Goal: Task Accomplishment & Management: Use online tool/utility

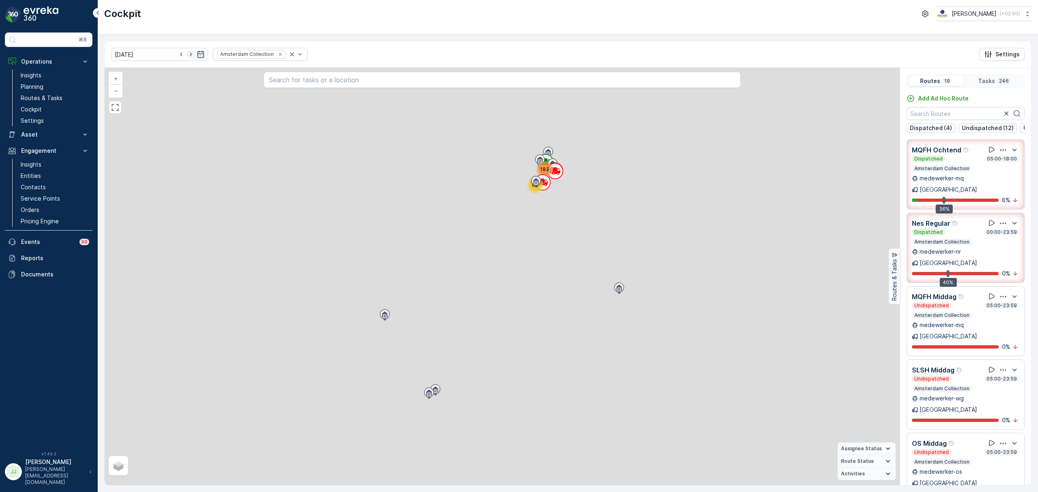
click at [177, 55] on icon "button" at bounding box center [181, 54] width 8 height 8
type input "[DATE]"
click at [267, 51] on div "Amsterdam Collection" at bounding box center [256, 54] width 87 height 13
click at [267, 54] on div "Amsterdam Collection" at bounding box center [256, 54] width 87 height 13
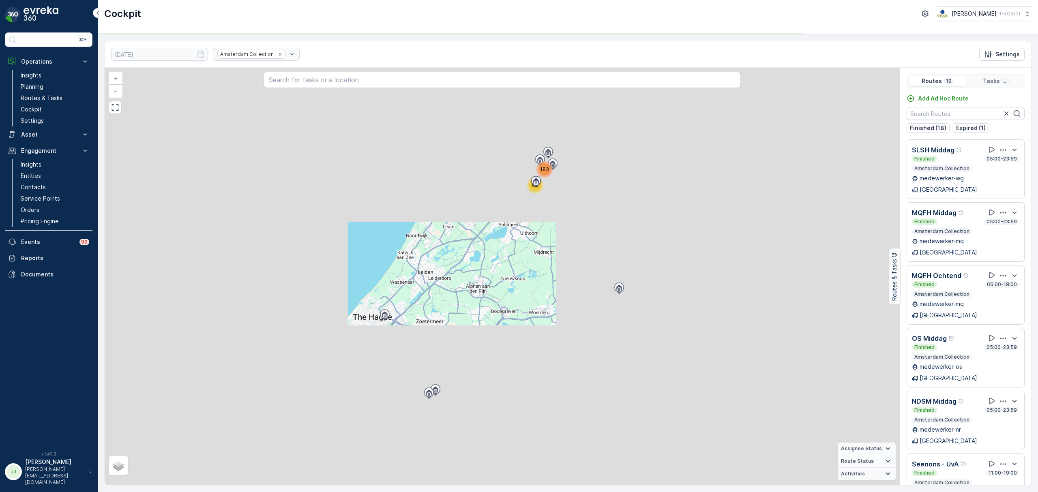
click at [269, 56] on div "Amsterdam Collection" at bounding box center [256, 54] width 87 height 13
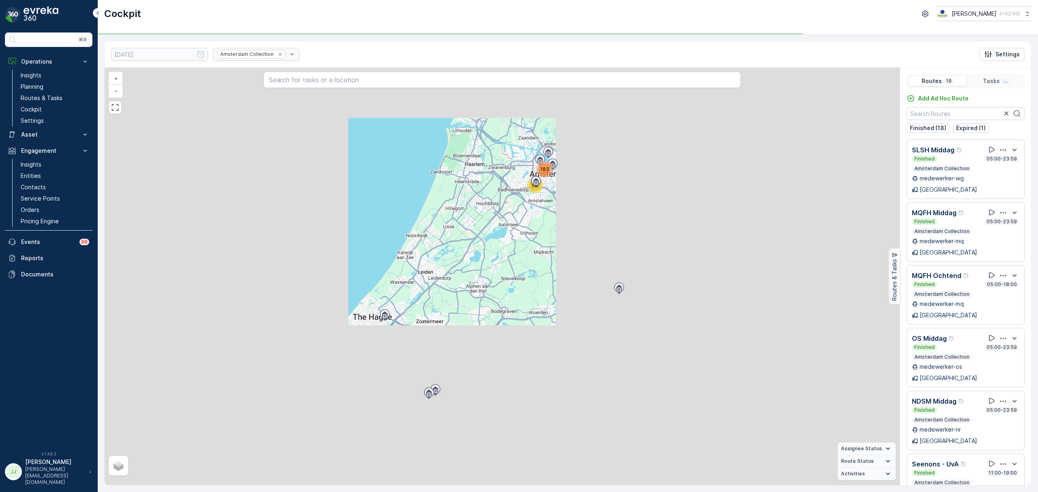
click at [280, 54] on div "Amsterdam Collection" at bounding box center [256, 54] width 87 height 13
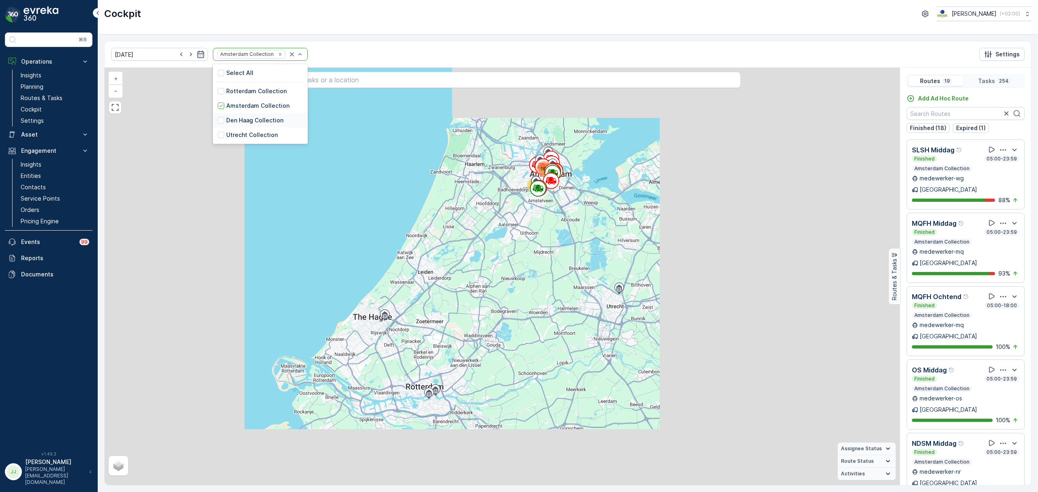
click at [226, 120] on p "Den Haag Collection" at bounding box center [254, 120] width 57 height 8
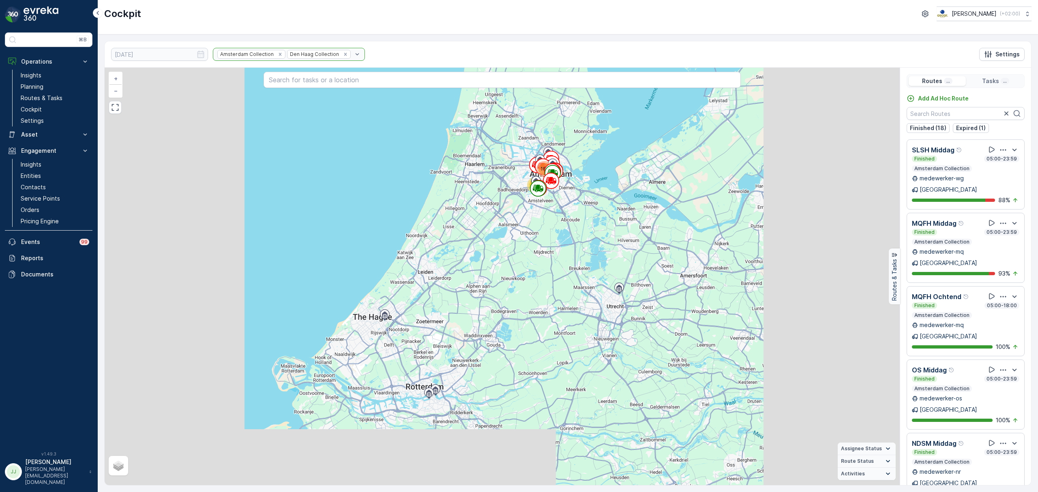
click at [268, 56] on div "Amsterdam Collection Den [PERSON_NAME] Collection" at bounding box center [289, 54] width 152 height 13
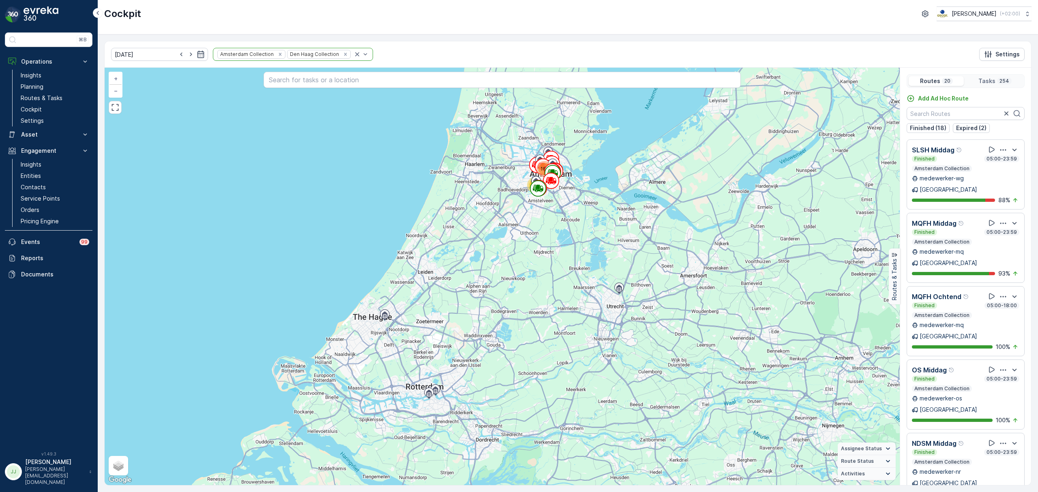
click at [279, 54] on icon "Remove Amsterdam Collection" at bounding box center [280, 54] width 3 height 3
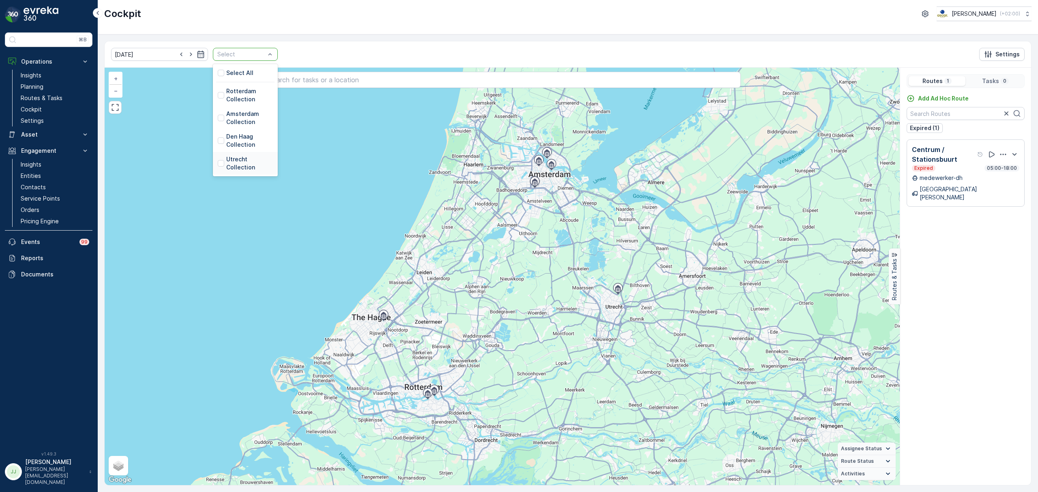
click at [226, 157] on p "Utrecht Collection" at bounding box center [249, 163] width 47 height 16
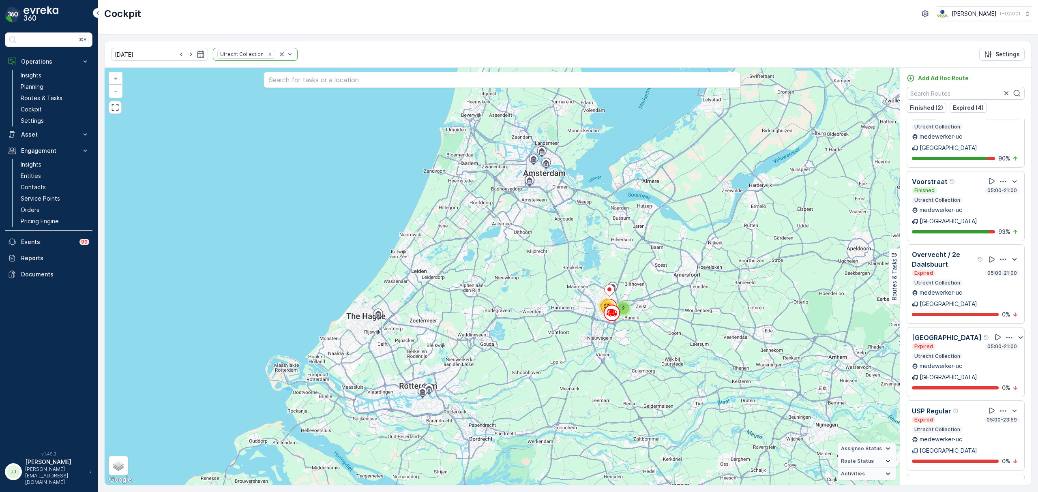
scroll to position [21, 0]
click at [994, 333] on icon at bounding box center [998, 337] width 8 height 8
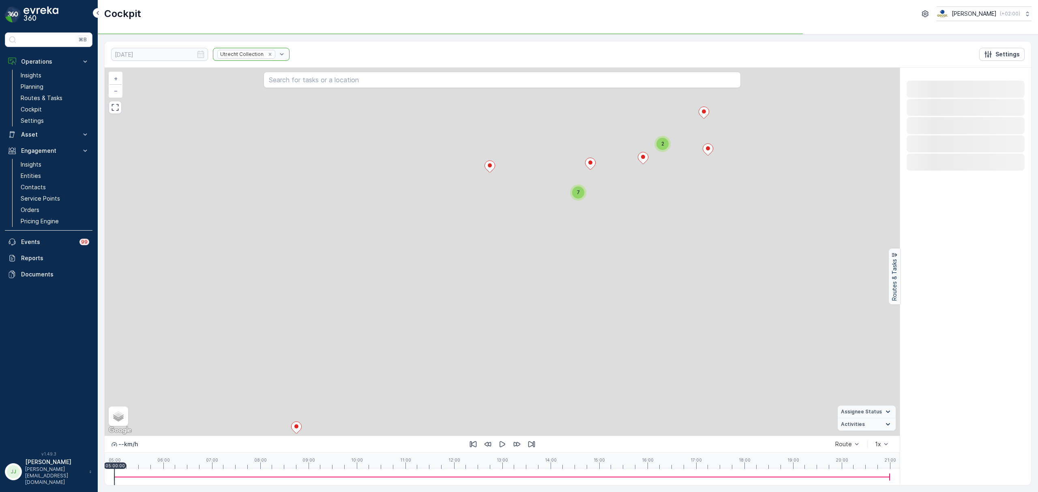
scroll to position [0, 0]
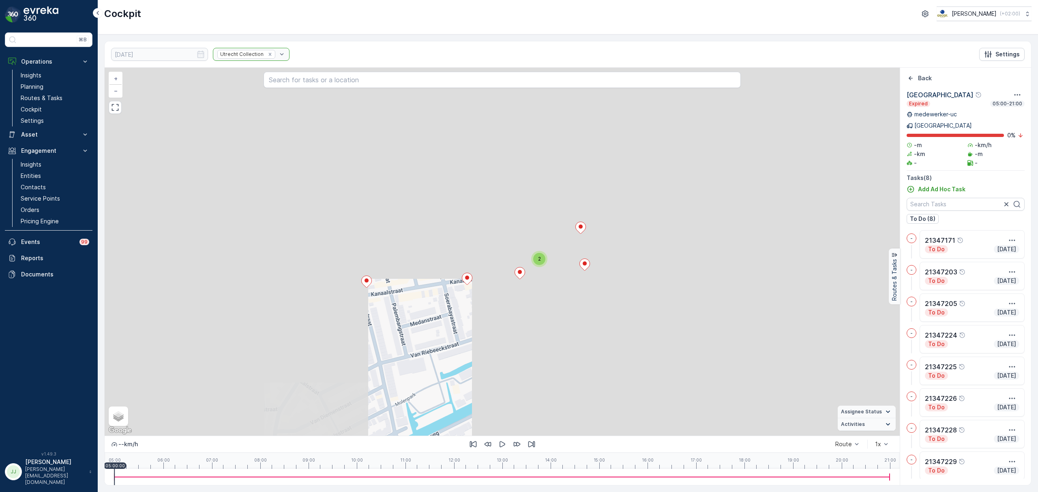
drag, startPoint x: 730, startPoint y: 233, endPoint x: 589, endPoint y: 370, distance: 197.0
click at [589, 370] on div "2 + − Satellite Roadmap Terrain Hybrid Leaflet Keyboard shortcuts Map Data Map …" at bounding box center [502, 252] width 795 height 368
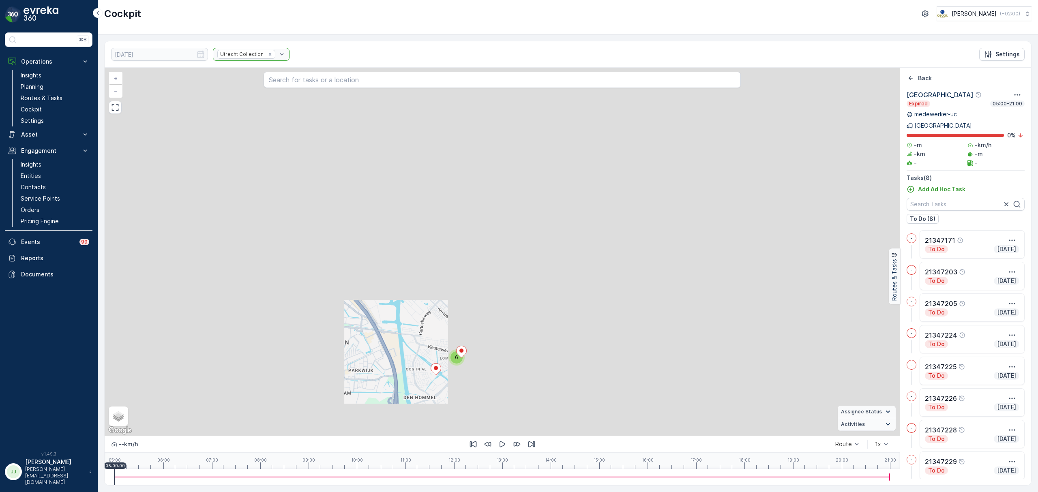
drag, startPoint x: 696, startPoint y: 283, endPoint x: 537, endPoint y: 335, distance: 167.1
click at [537, 335] on div "6 + − Satellite Roadmap Terrain Hybrid Leaflet Keyboard shortcuts Map Data Map …" at bounding box center [502, 252] width 795 height 368
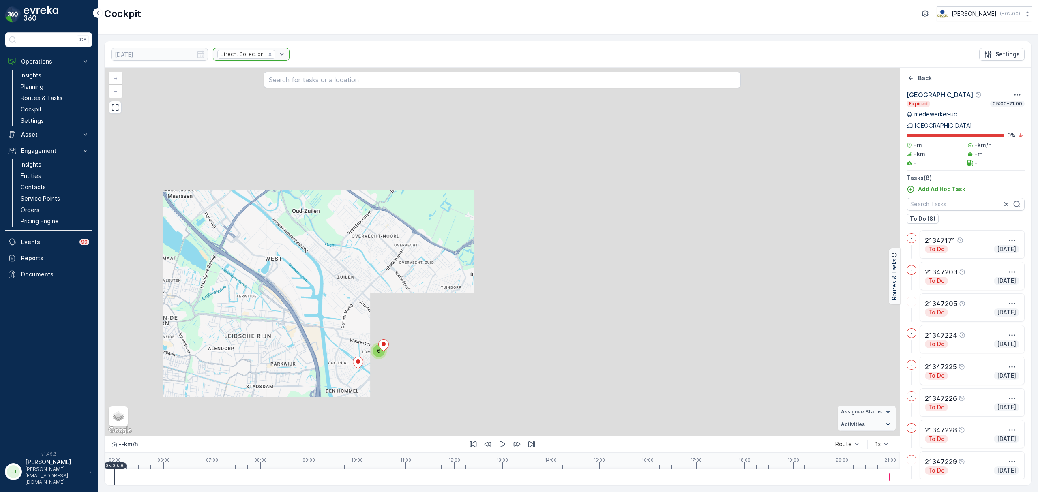
drag, startPoint x: 558, startPoint y: 310, endPoint x: 481, endPoint y: 304, distance: 78.1
click at [481, 304] on div "6 + − Satellite Roadmap Terrain Hybrid Leaflet Keyboard shortcuts Map Data Map …" at bounding box center [502, 252] width 795 height 368
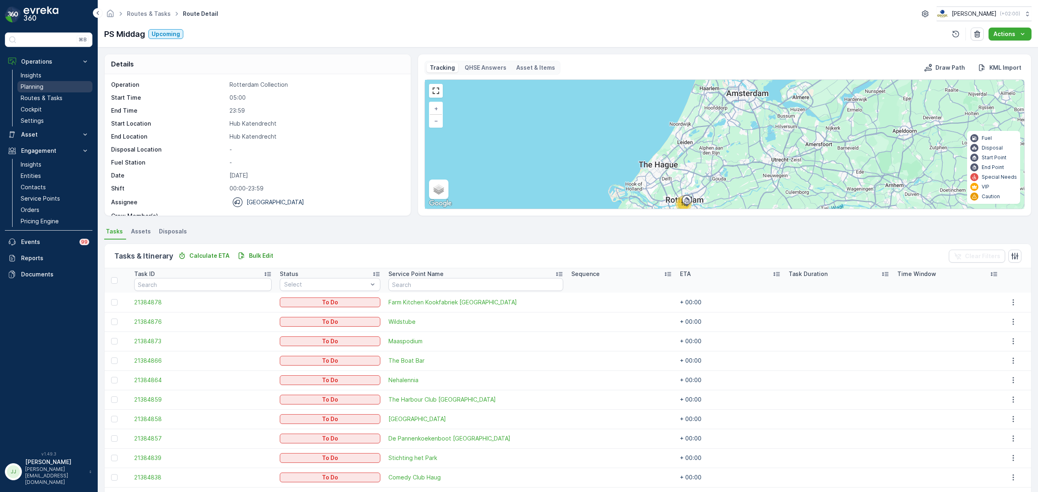
click at [43, 83] on p "Planning" at bounding box center [32, 87] width 23 height 8
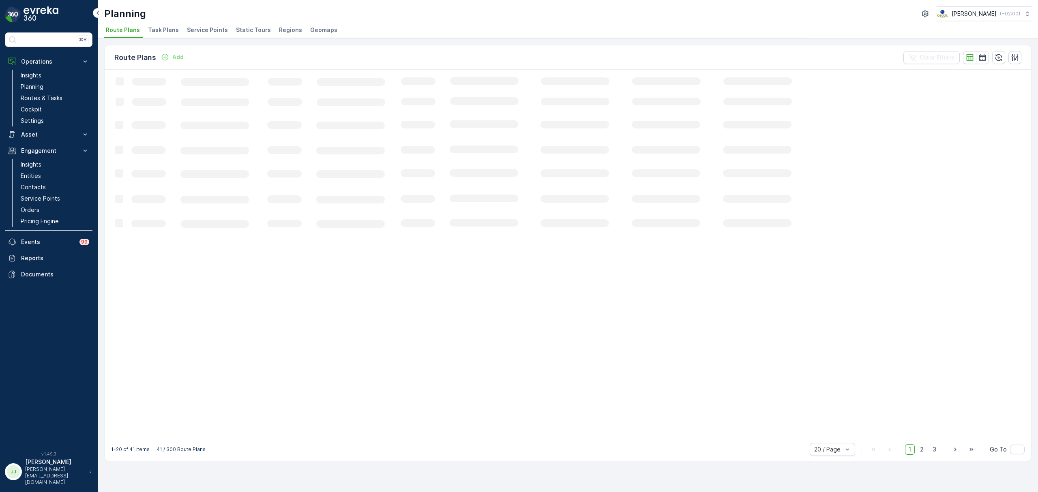
click at [208, 28] on span "Service Points" at bounding box center [207, 30] width 41 height 8
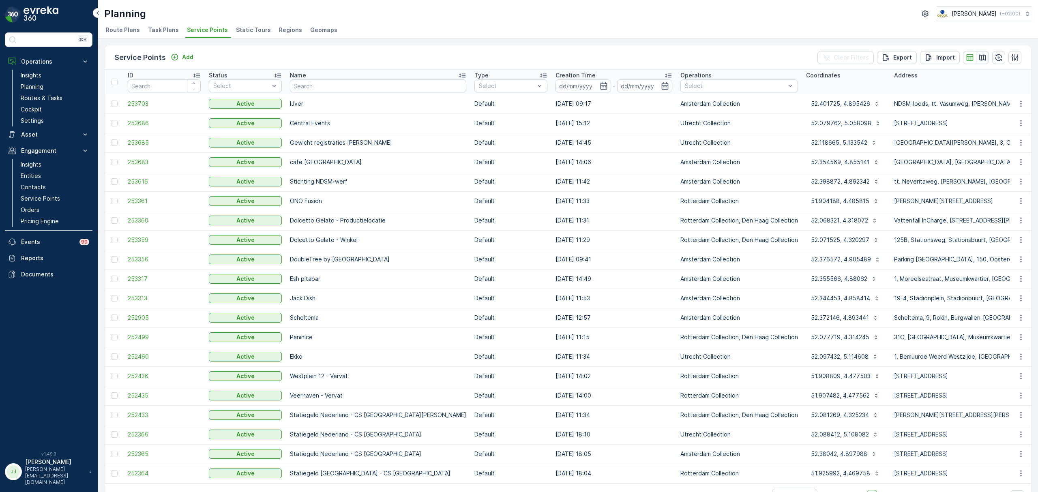
click at [981, 56] on icon "button" at bounding box center [982, 57] width 7 height 6
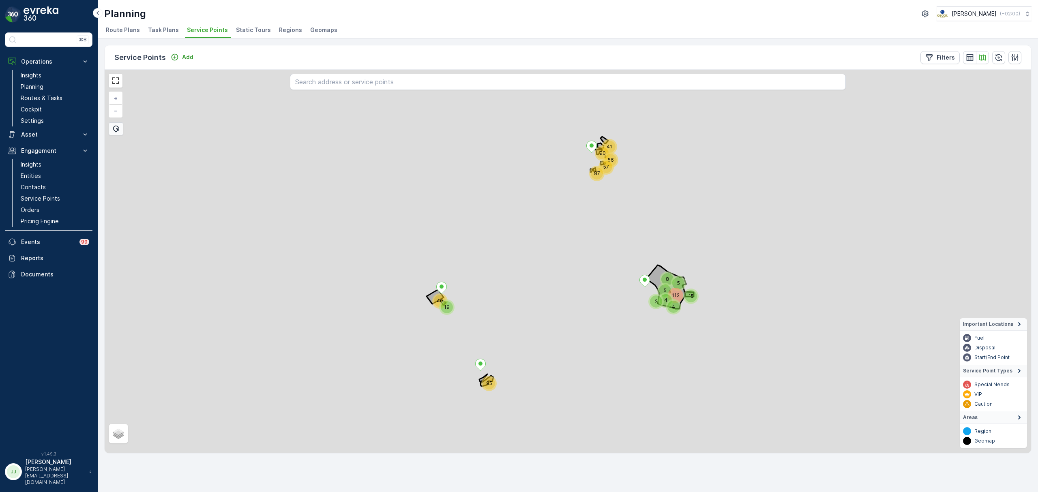
drag, startPoint x: 773, startPoint y: 269, endPoint x: 655, endPoint y: 276, distance: 117.8
click at [658, 275] on div "41 2 5 87 95 40 56 57 112 90 15 19 8 5 4 4 + − Satellite Roadmap Terrain Hybrid…" at bounding box center [568, 262] width 927 height 384
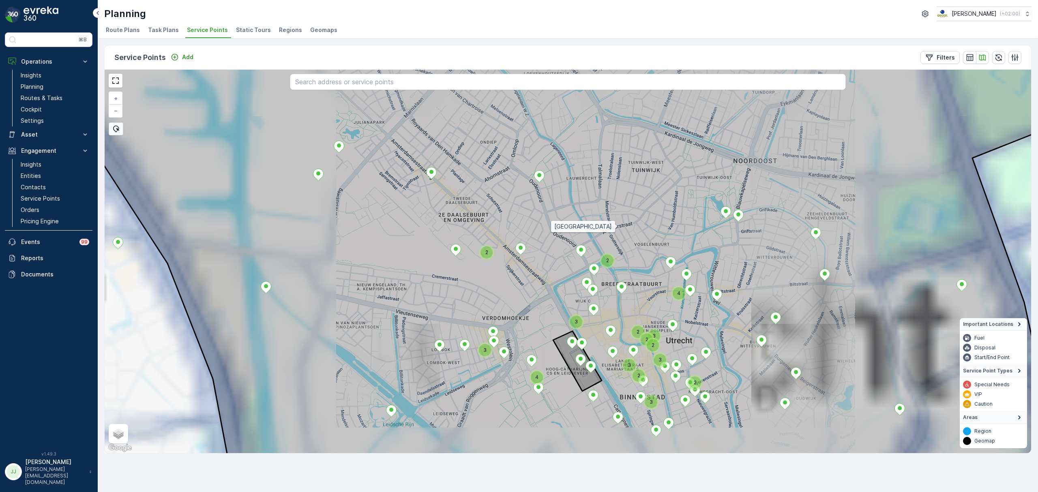
drag, startPoint x: 654, startPoint y: 241, endPoint x: 618, endPoint y: 228, distance: 38.0
click at [618, 228] on icon at bounding box center [532, 248] width 1114 height 463
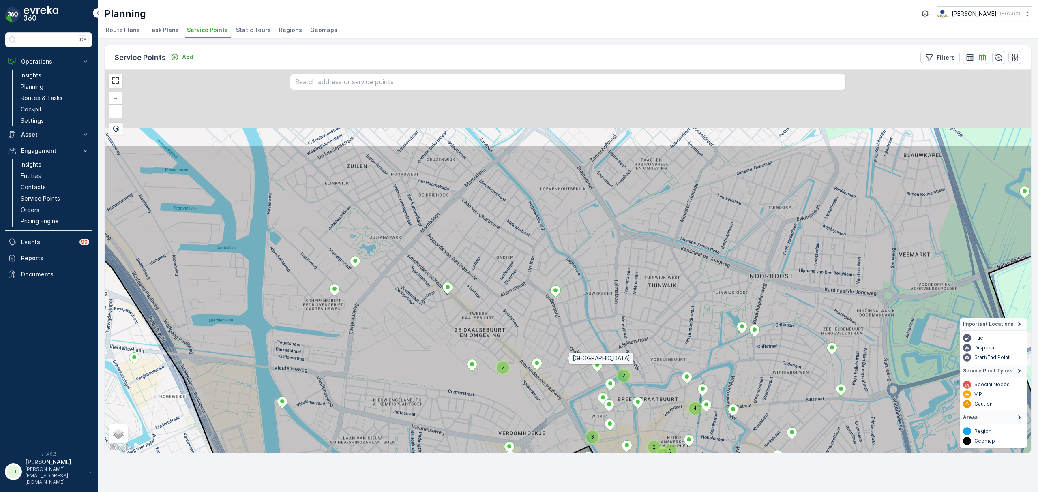
drag, startPoint x: 555, startPoint y: 261, endPoint x: 591, endPoint y: 335, distance: 82.2
click at [567, 359] on icon at bounding box center [567, 376] width 1080 height 463
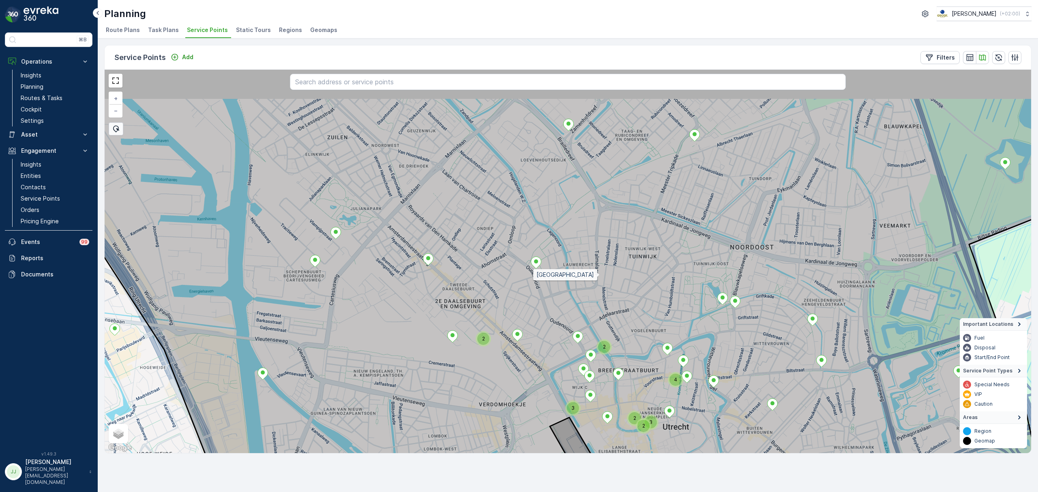
drag, startPoint x: 610, startPoint y: 287, endPoint x: 563, endPoint y: 237, distance: 68.6
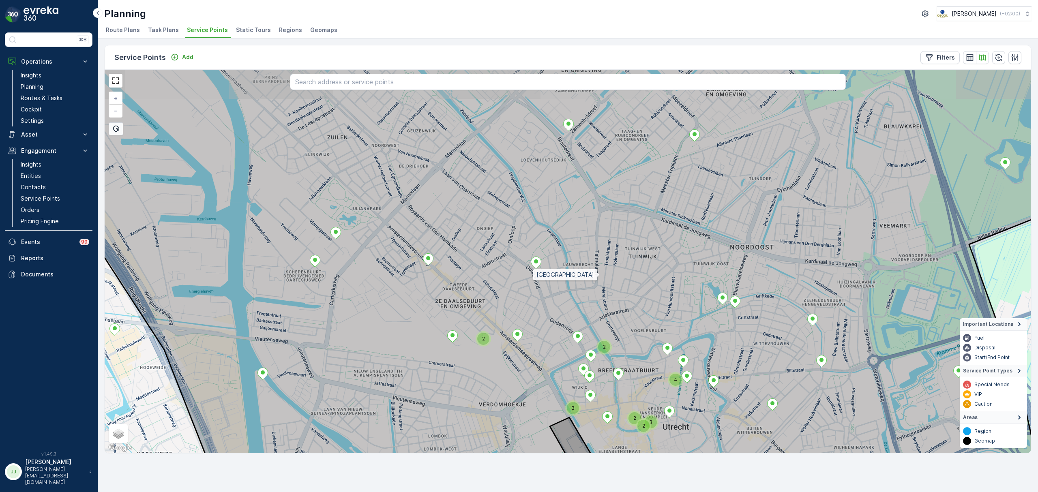
click at [553, 231] on icon at bounding box center [540, 233] width 1095 height 463
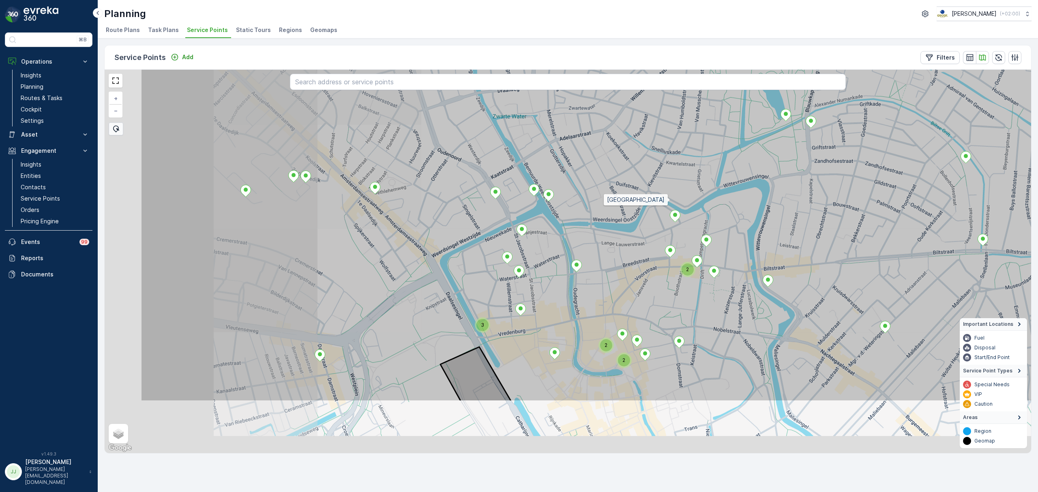
drag, startPoint x: 545, startPoint y: 279, endPoint x: 668, endPoint y: 200, distance: 145.2
click at [668, 200] on icon at bounding box center [697, 170] width 1114 height 463
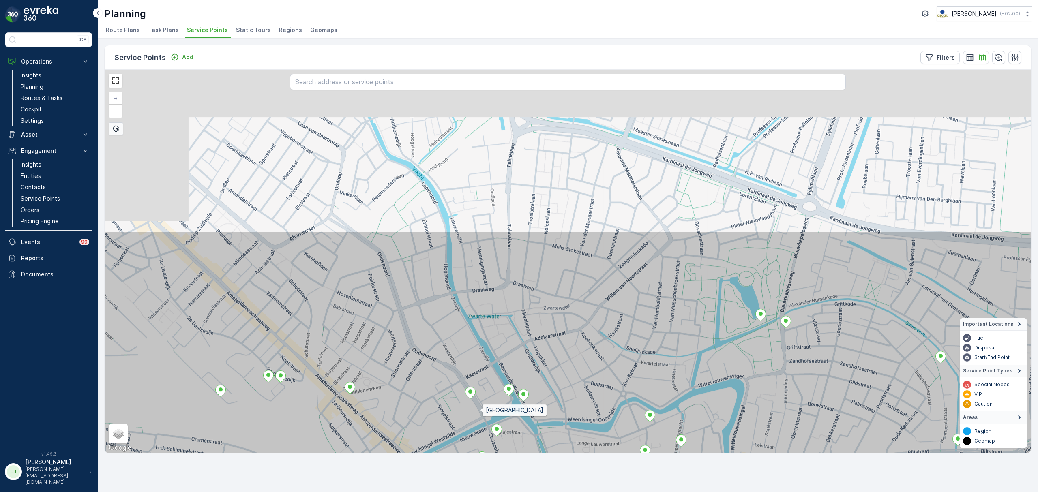
drag, startPoint x: 498, startPoint y: 240, endPoint x: 480, endPoint y: 409, distance: 170.1
click at [480, 409] on icon at bounding box center [542, 462] width 1114 height 463
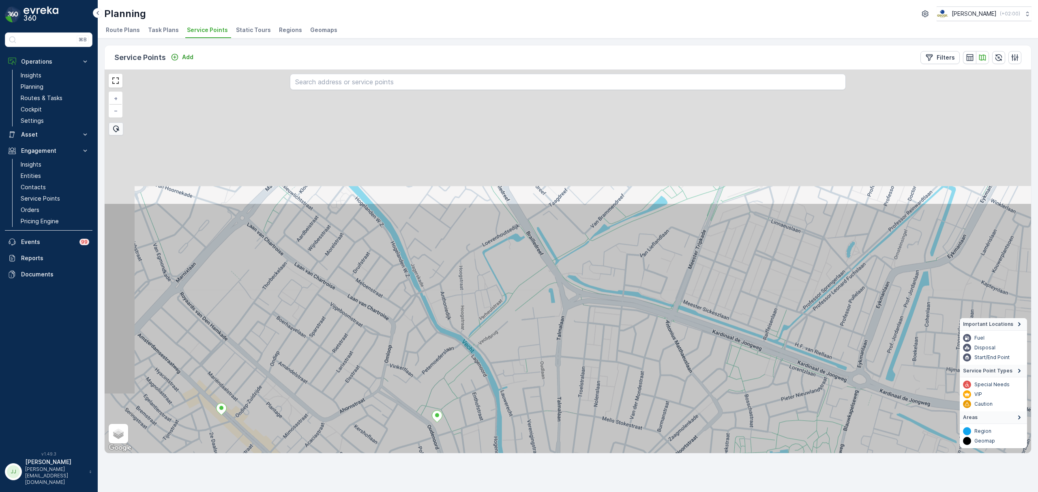
drag, startPoint x: 471, startPoint y: 430, endPoint x: 480, endPoint y: 456, distance: 28.0
click at [480, 456] on div "Service Points Add Filters [GEOGRAPHIC_DATA] + − Satellite Roadmap Terrain Hybr…" at bounding box center [568, 266] width 941 height 454
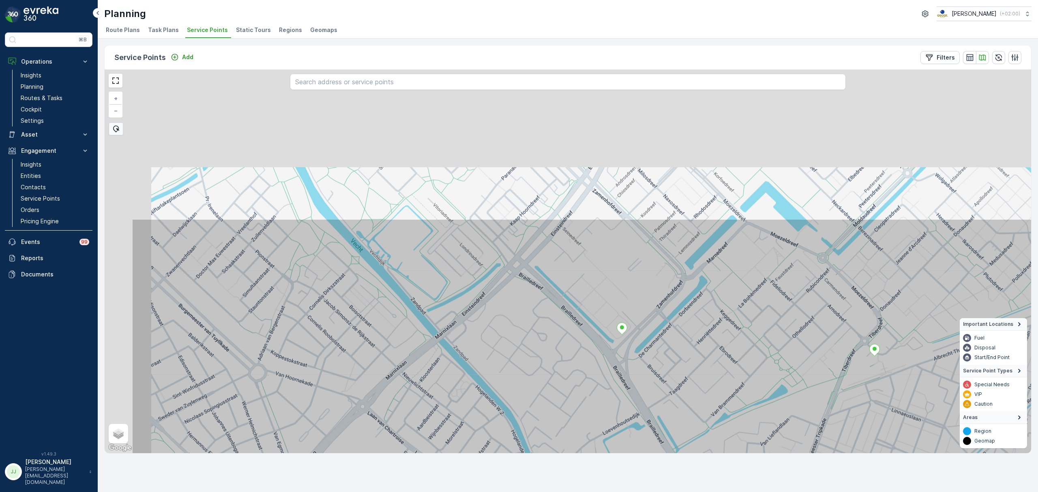
drag, startPoint x: 433, startPoint y: 326, endPoint x: 554, endPoint y: 508, distance: 217.7
click at [554, 492] on html "⌘B Operations Insights Planning Routes & Tasks Cockpit Settings Asset Assets En…" at bounding box center [519, 246] width 1038 height 492
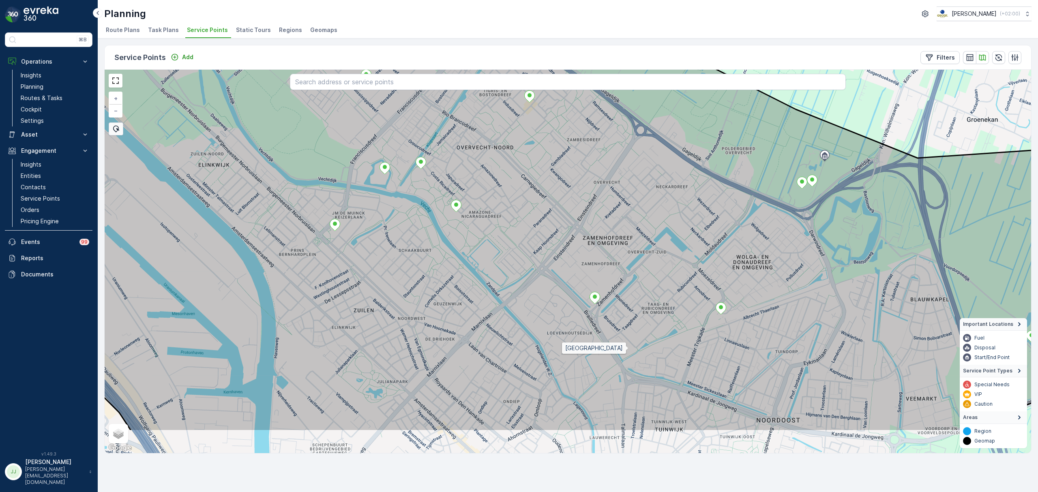
drag, startPoint x: 618, startPoint y: 411, endPoint x: 589, endPoint y: 150, distance: 263.3
click at [589, 150] on icon at bounding box center [566, 200] width 1095 height 463
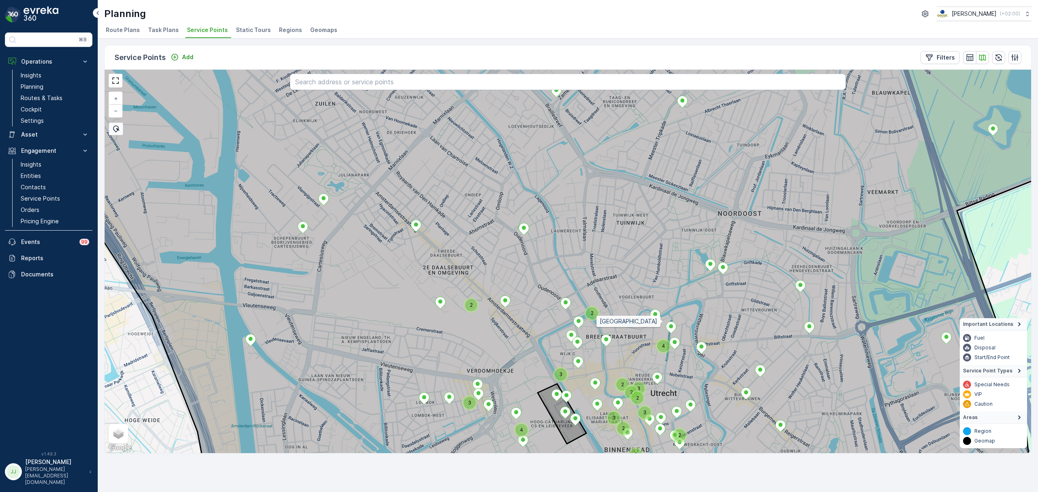
drag, startPoint x: 664, startPoint y: 323, endPoint x: 522, endPoint y: 125, distance: 243.7
click at [522, 123] on icon at bounding box center [543, 260] width 1065 height 463
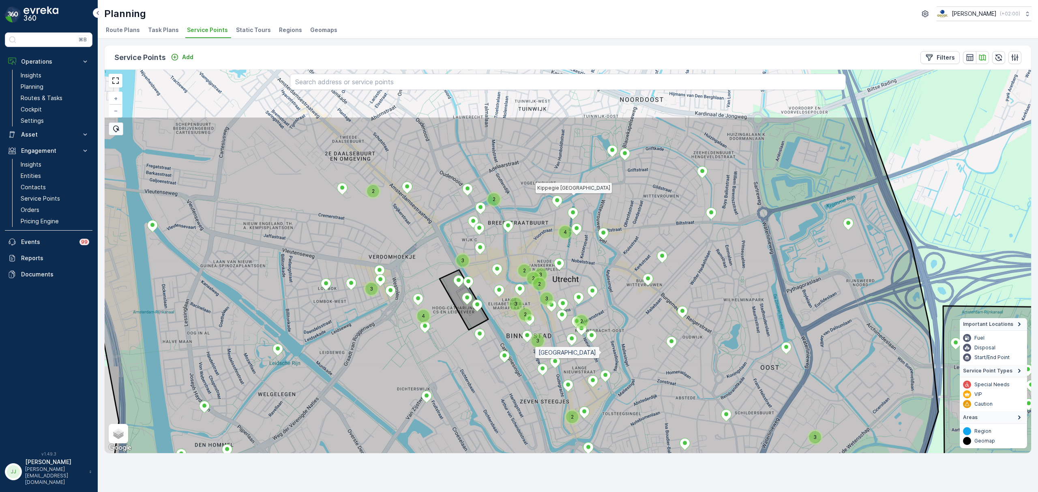
drag, startPoint x: 557, startPoint y: 258, endPoint x: 543, endPoint y: 324, distance: 67.1
click at [603, 355] on icon at bounding box center [496, 347] width 884 height 463
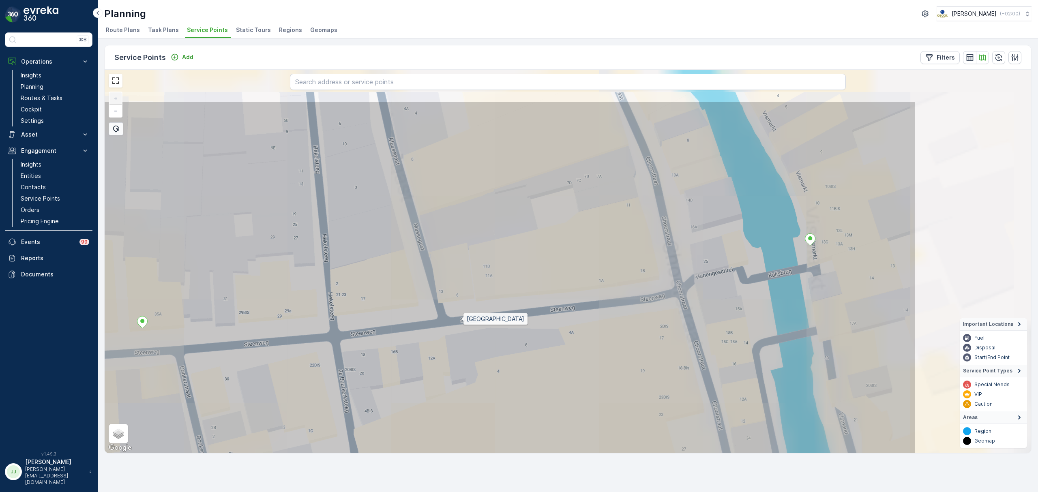
drag, startPoint x: 664, startPoint y: 251, endPoint x: 464, endPoint y: 319, distance: 210.9
click at [464, 319] on icon at bounding box center [359, 332] width 1114 height 463
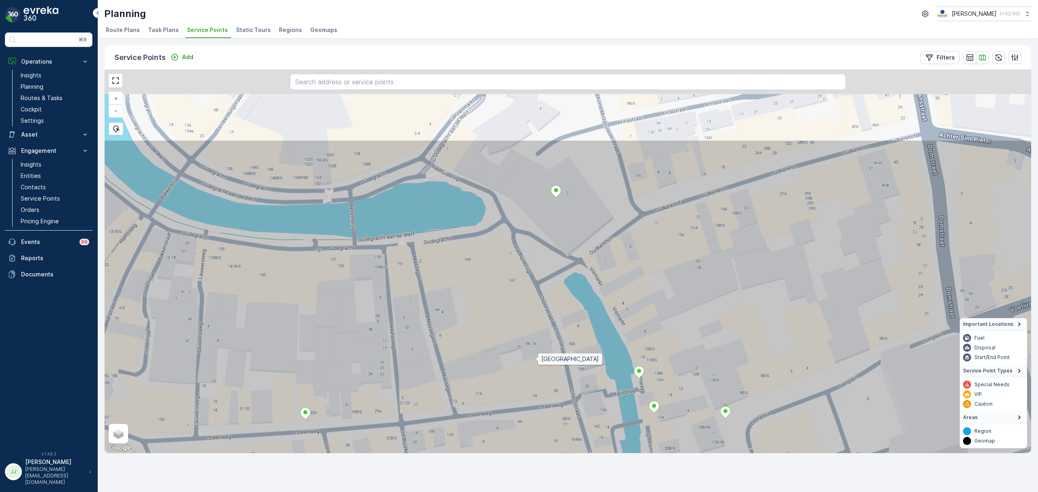
drag, startPoint x: 570, startPoint y: 249, endPoint x: 536, endPoint y: 359, distance: 114.6
click at [536, 359] on icon at bounding box center [534, 371] width 1114 height 463
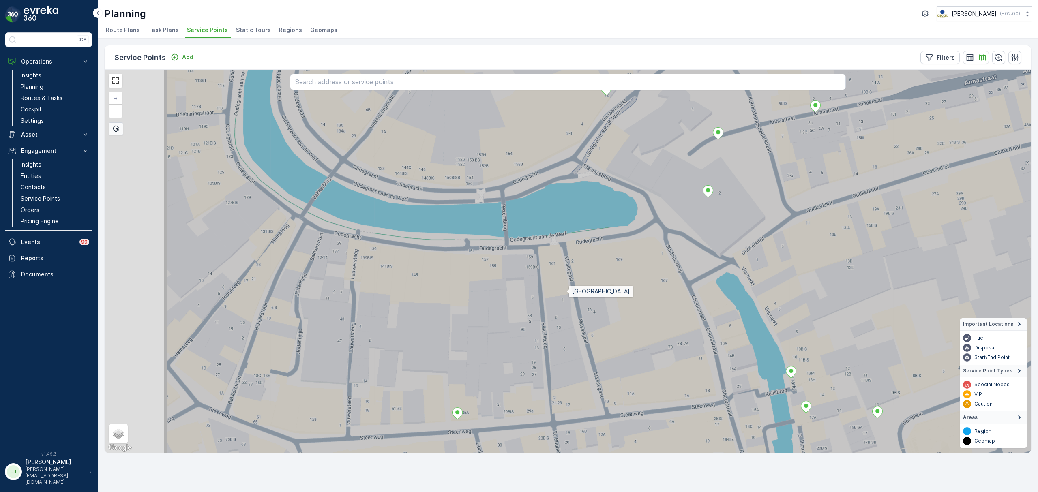
drag, startPoint x: 428, startPoint y: 291, endPoint x: 567, endPoint y: 292, distance: 138.3
click at [567, 292] on icon at bounding box center [720, 261] width 1114 height 463
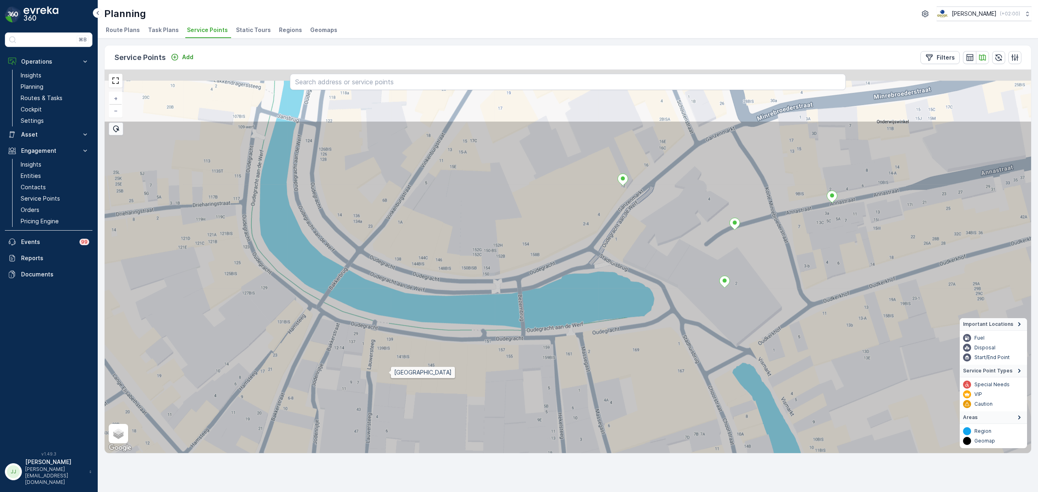
drag, startPoint x: 380, startPoint y: 341, endPoint x: 347, endPoint y: 303, distance: 50.9
click at [405, 398] on icon at bounding box center [585, 351] width 1114 height 463
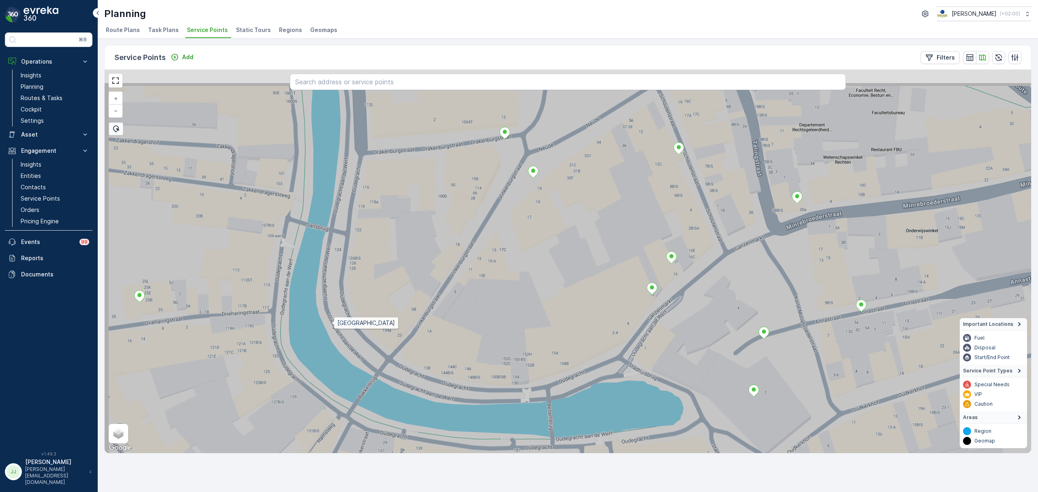
drag, startPoint x: 328, startPoint y: 294, endPoint x: 332, endPoint y: 323, distance: 29.5
click at [332, 323] on icon at bounding box center [573, 313] width 1114 height 463
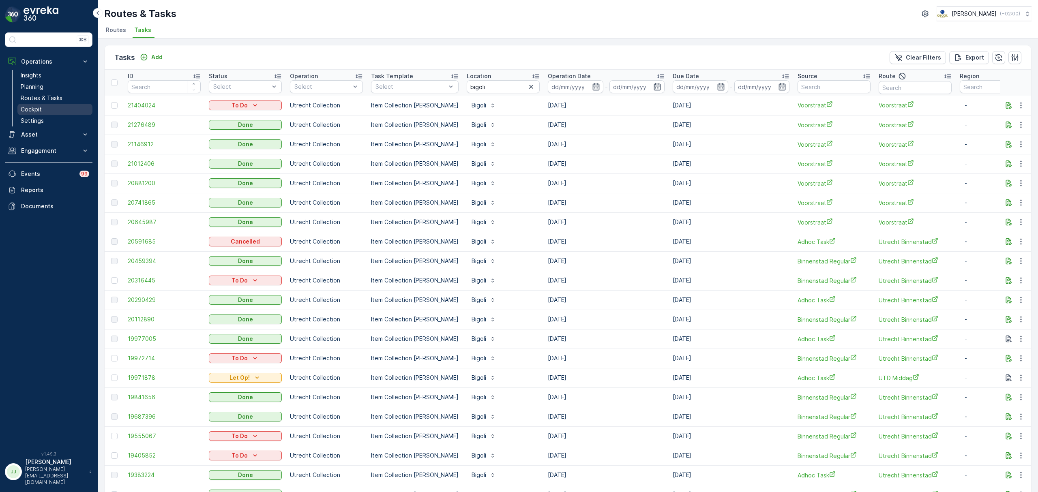
scroll to position [4, 0]
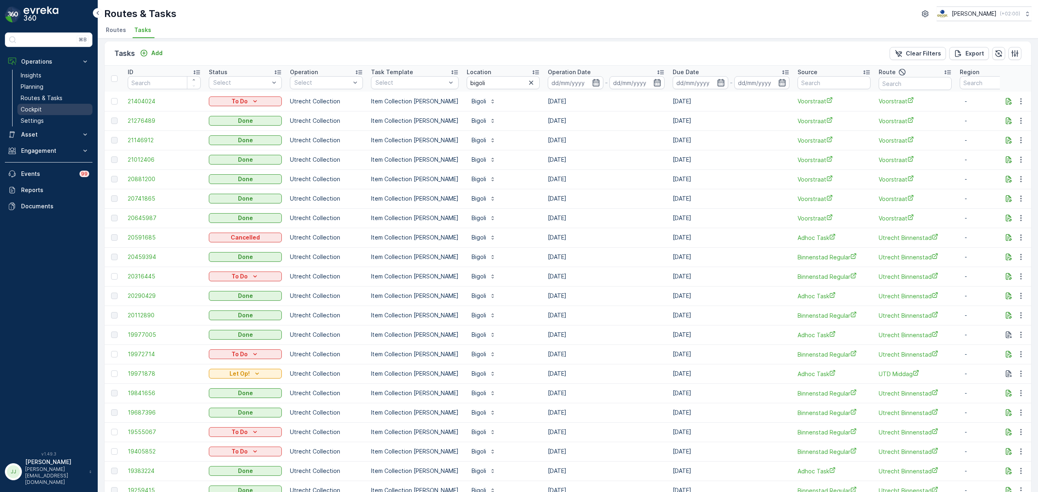
click at [29, 106] on p "Cockpit" at bounding box center [31, 109] width 21 height 8
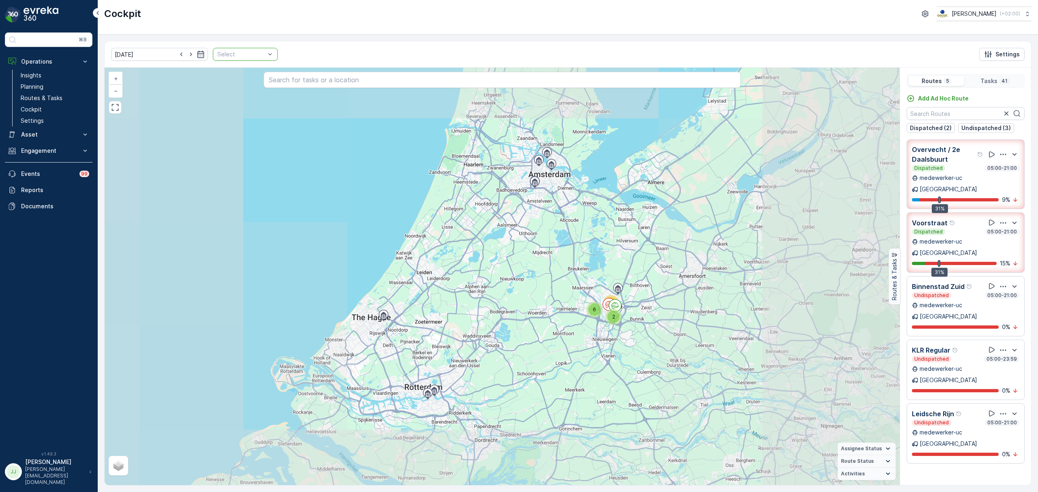
click at [266, 55] on div "Select" at bounding box center [245, 54] width 65 height 13
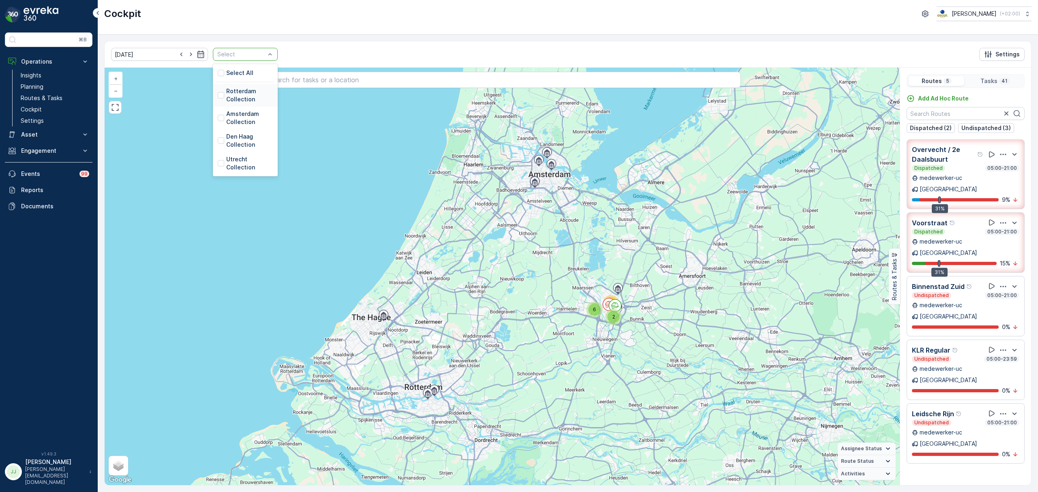
click at [255, 95] on p "Rotterdam Collection" at bounding box center [249, 95] width 47 height 16
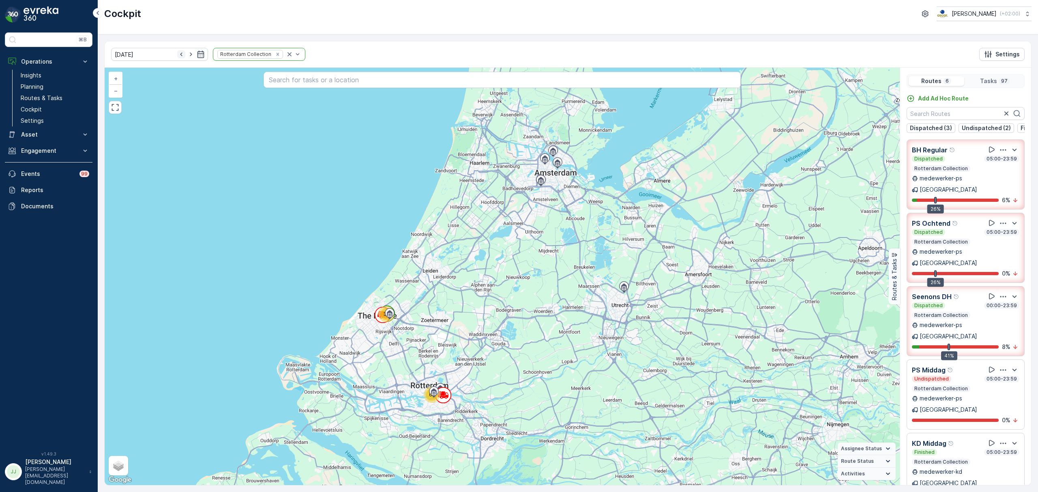
click at [177, 54] on icon "button" at bounding box center [181, 54] width 8 height 8
type input "[DATE]"
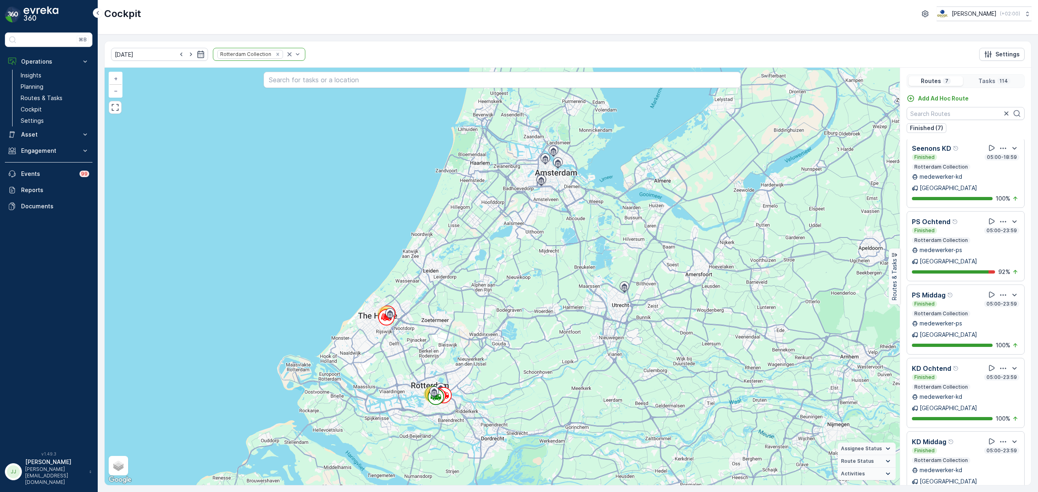
scroll to position [20, 0]
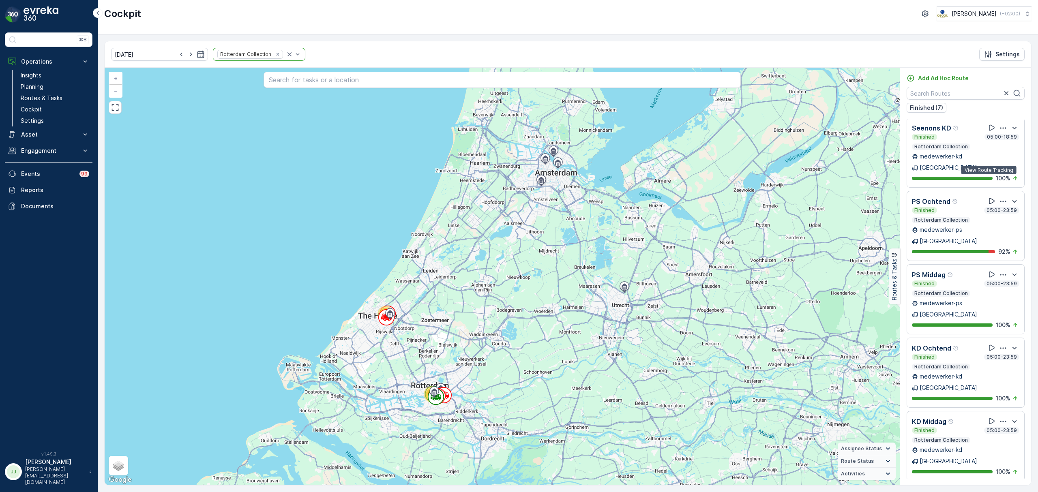
click at [989, 197] on icon at bounding box center [992, 201] width 8 height 8
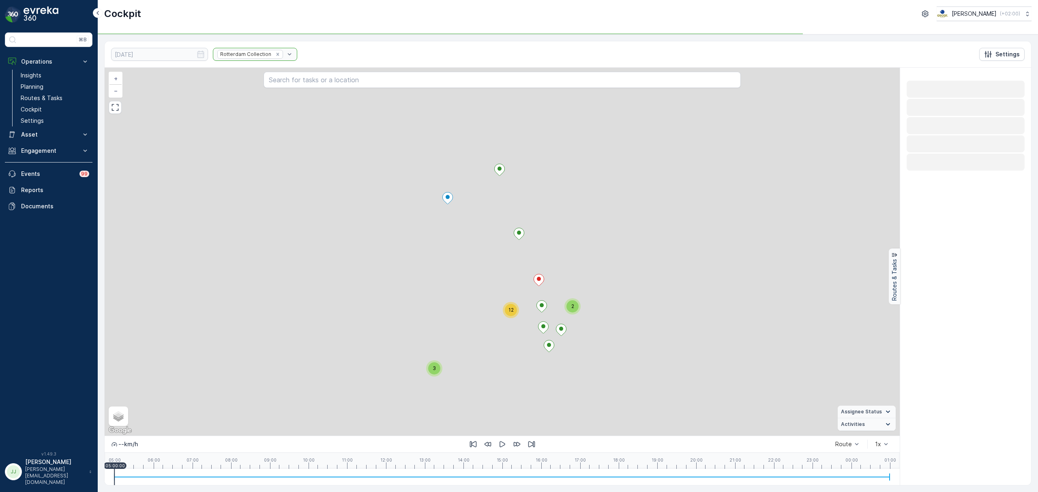
scroll to position [0, 0]
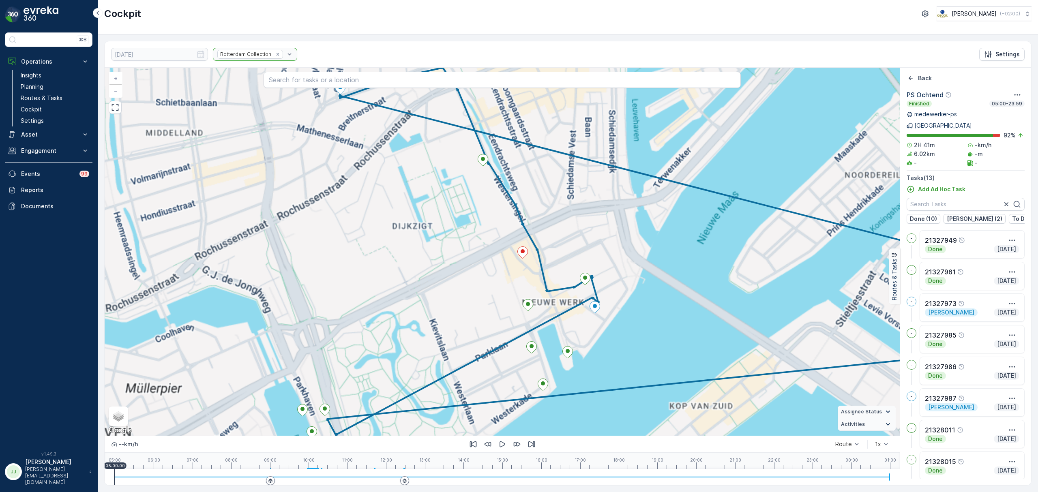
drag, startPoint x: 517, startPoint y: 315, endPoint x: 471, endPoint y: 297, distance: 48.8
click at [471, 297] on div "+ − Satellite Roadmap Terrain Hybrid Leaflet Keyboard shortcuts Map Data Map da…" at bounding box center [502, 252] width 795 height 368
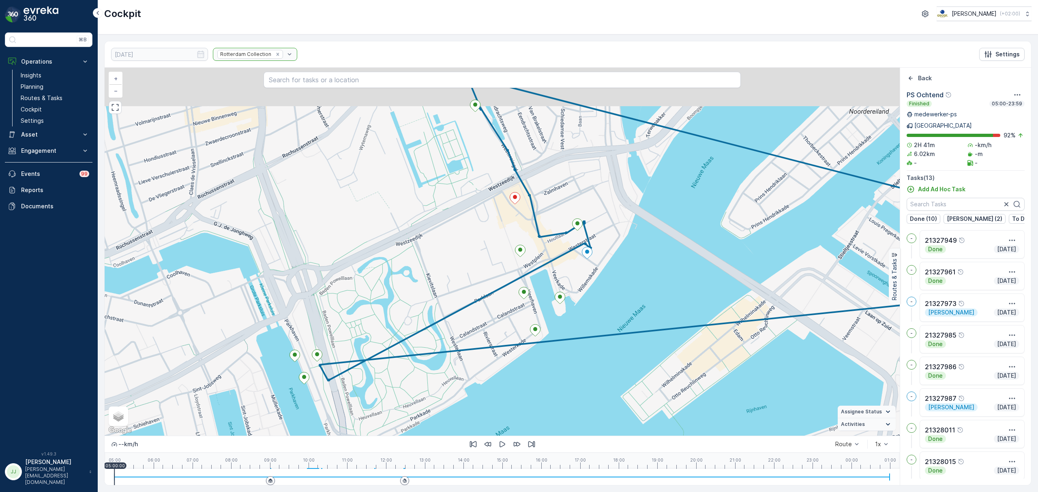
drag, startPoint x: 519, startPoint y: 166, endPoint x: 492, endPoint y: 240, distance: 78.5
click at [492, 240] on div "+ − Satellite Roadmap Terrain Hybrid Leaflet Keyboard shortcuts Map Data Map da…" at bounding box center [502, 252] width 795 height 368
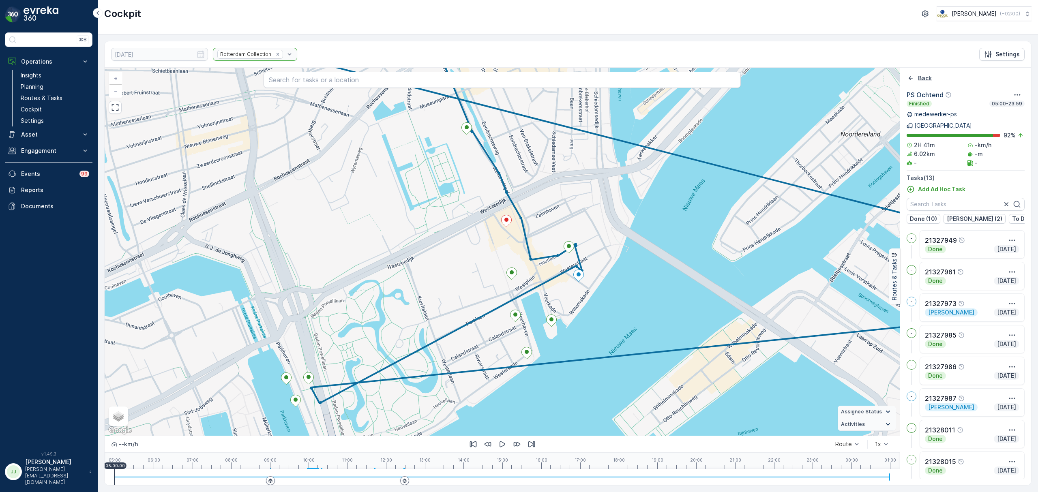
click at [908, 78] on icon "Back" at bounding box center [911, 78] width 8 height 8
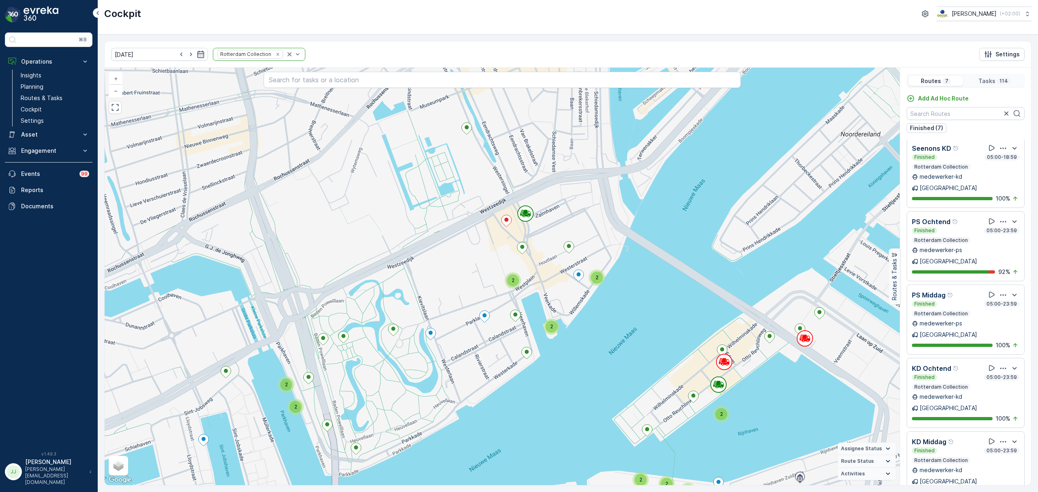
scroll to position [20, 0]
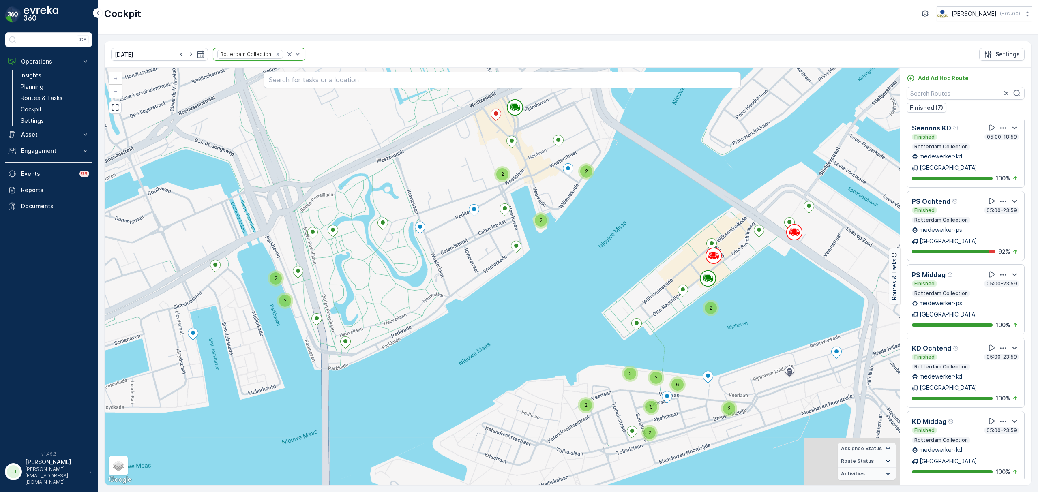
drag, startPoint x: 651, startPoint y: 320, endPoint x: 617, endPoint y: 218, distance: 108.2
click at [617, 218] on div "2 2 2 2 2 2 2 2 3 2 2 2 2 5 2 2 2 3 2 2 6 + − Satellite Roadmap Terrain Hybrid …" at bounding box center [502, 277] width 795 height 418
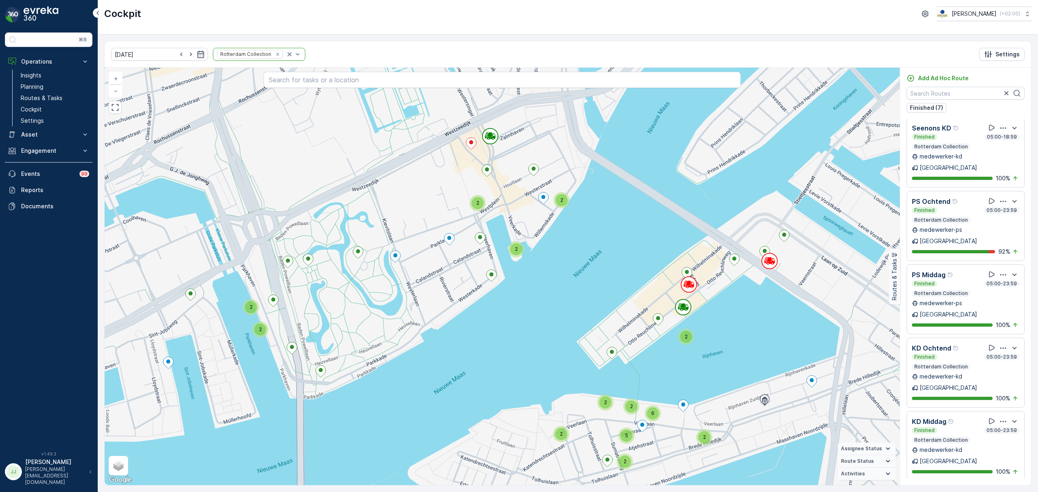
scroll to position [0, 0]
drag, startPoint x: 289, startPoint y: 155, endPoint x: 275, endPoint y: 298, distance: 143.4
click at [275, 298] on div "2 2 2 2 2 2 2 2 3 2 2 2 2 5 2 2 2 3 2 2 6 + − Satellite Roadmap Terrain Hybrid …" at bounding box center [502, 277] width 795 height 418
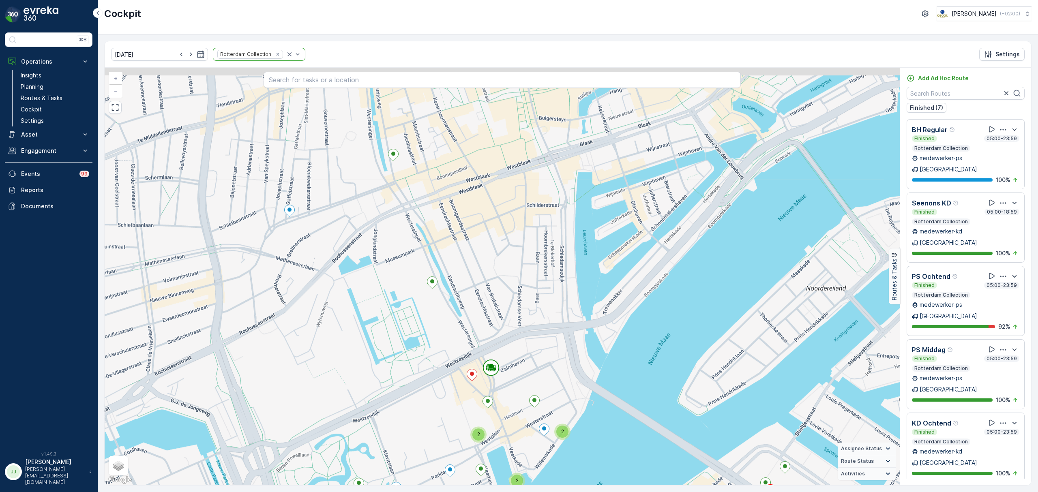
drag, startPoint x: 344, startPoint y: 178, endPoint x: 361, endPoint y: 278, distance: 101.9
click at [361, 278] on div "2 2 2 2 2 2 2 2 3 2 2 2 2 5 2 2 2 3 2 2 6 + − Satellite Roadmap Terrain Hybrid …" at bounding box center [502, 277] width 795 height 418
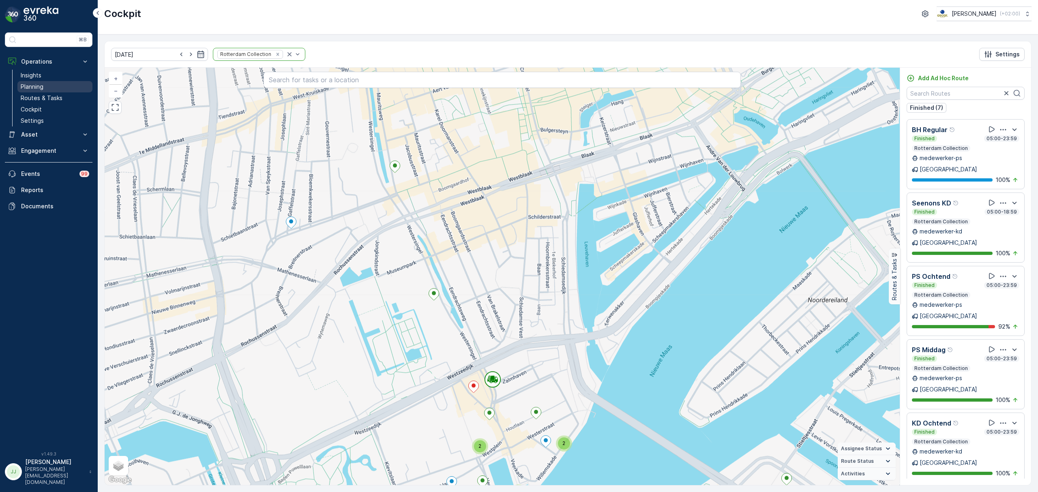
click at [59, 90] on link "Planning" at bounding box center [54, 86] width 75 height 11
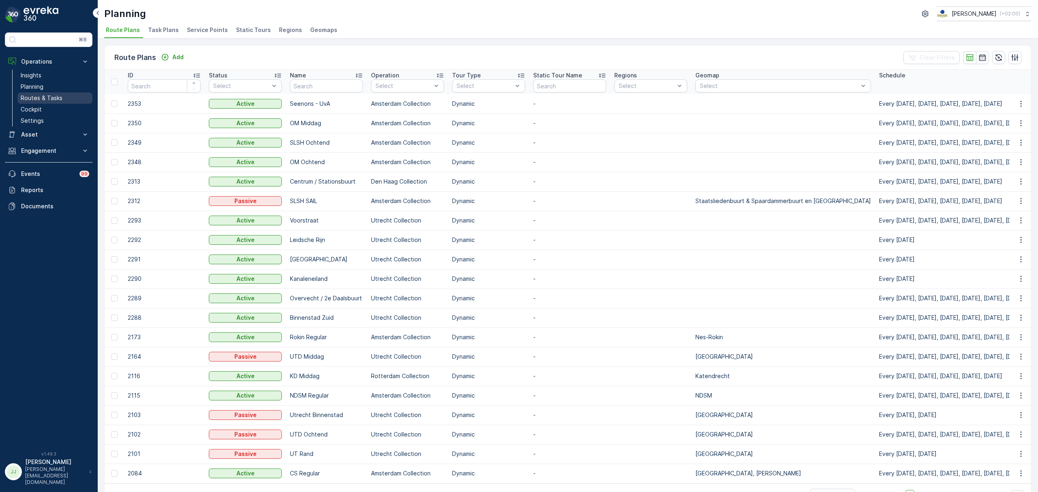
click at [36, 96] on p "Routes & Tasks" at bounding box center [42, 98] width 42 height 8
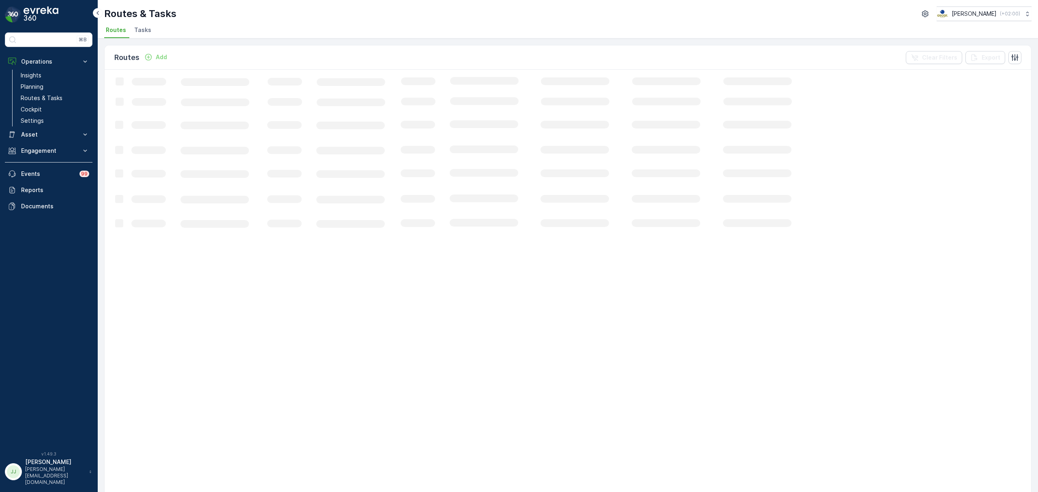
click at [144, 33] on span "Tasks" at bounding box center [142, 30] width 17 height 8
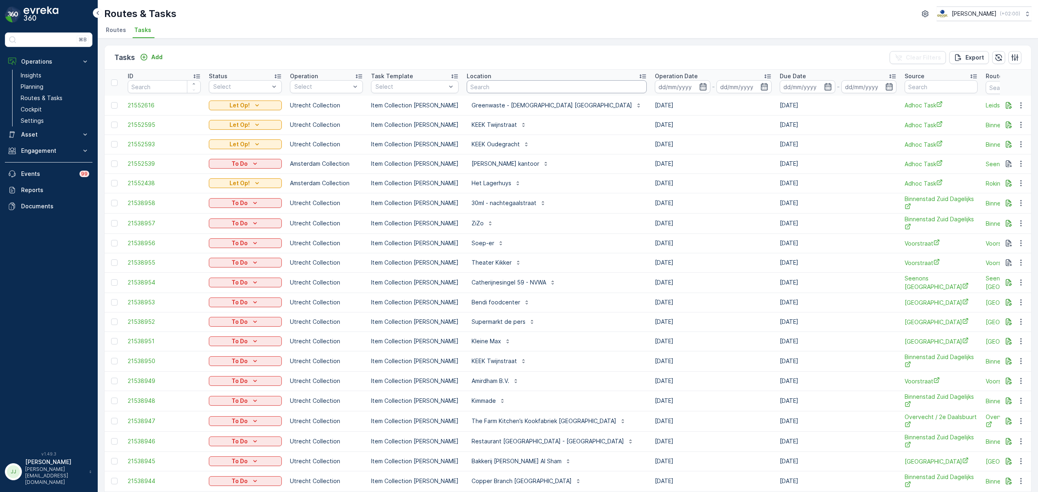
click at [477, 88] on input "text" at bounding box center [557, 86] width 180 height 13
type input "dune"
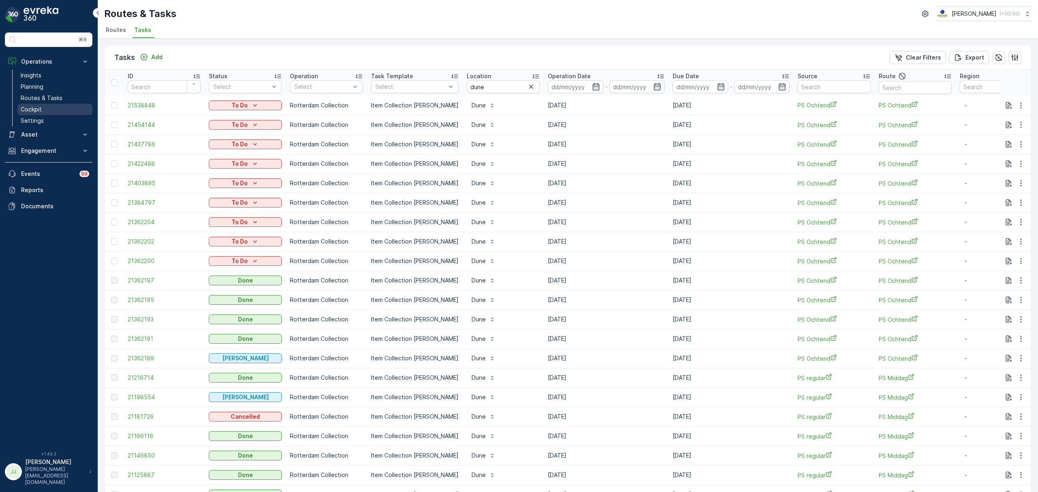
click at [47, 111] on link "Cockpit" at bounding box center [54, 109] width 75 height 11
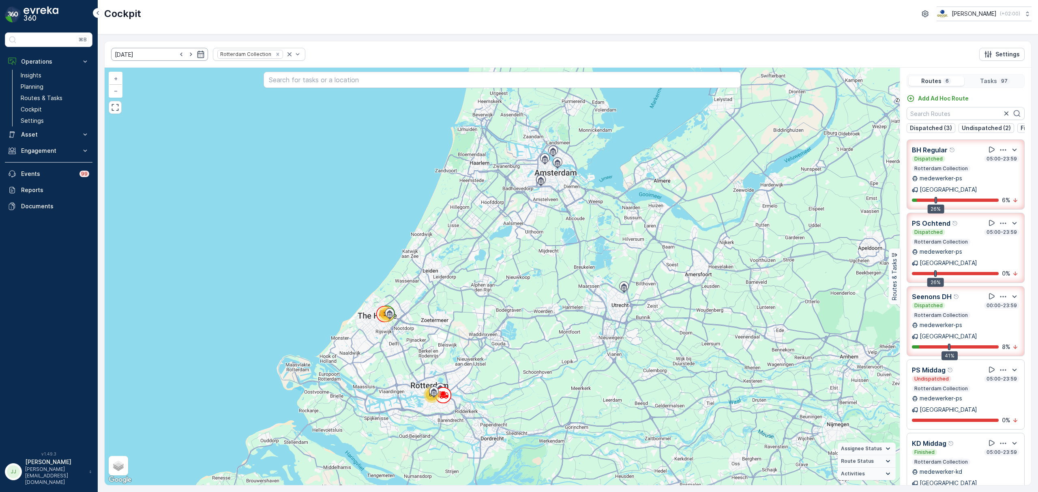
click at [155, 53] on input "[DATE]" at bounding box center [159, 54] width 97 height 13
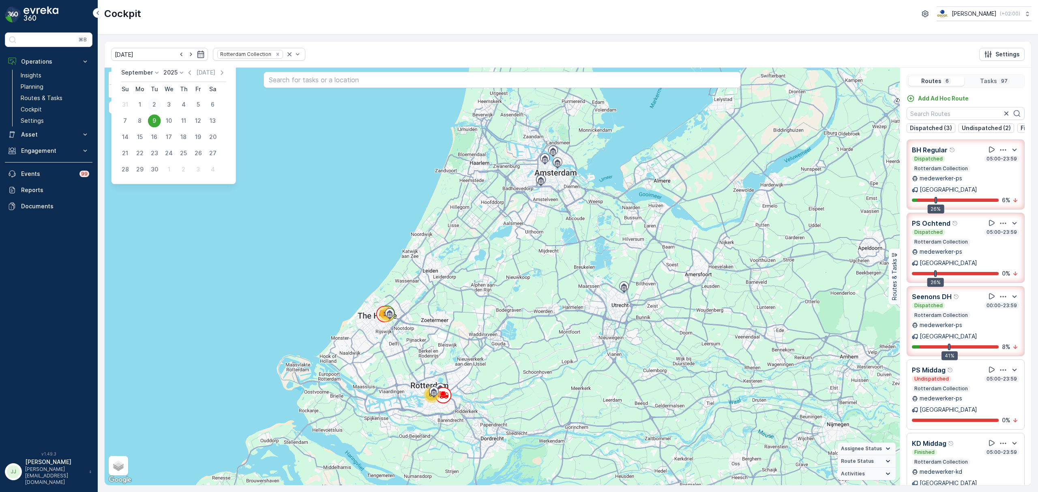
click at [153, 100] on div "2" at bounding box center [154, 104] width 13 height 13
type input "02.09.2025"
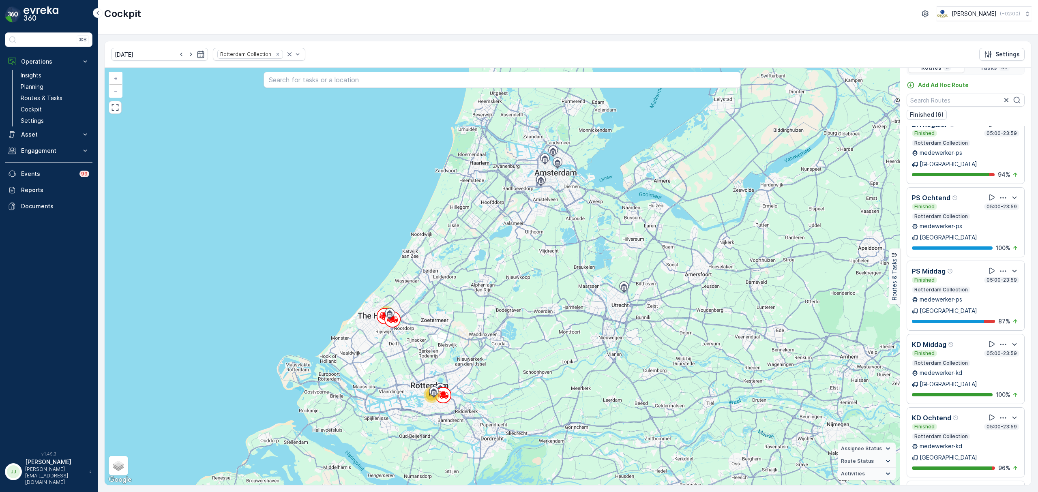
scroll to position [20, 0]
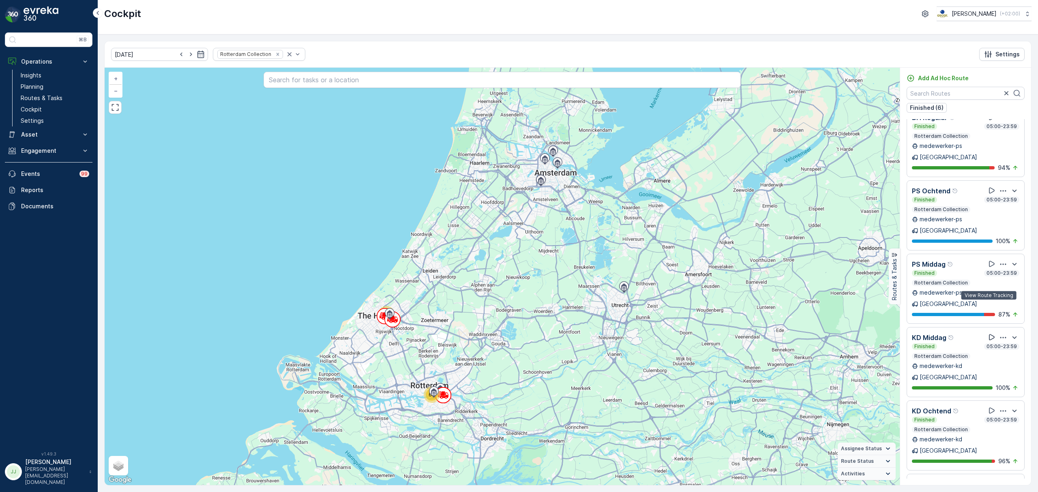
click at [990, 335] on icon at bounding box center [992, 338] width 6 height 6
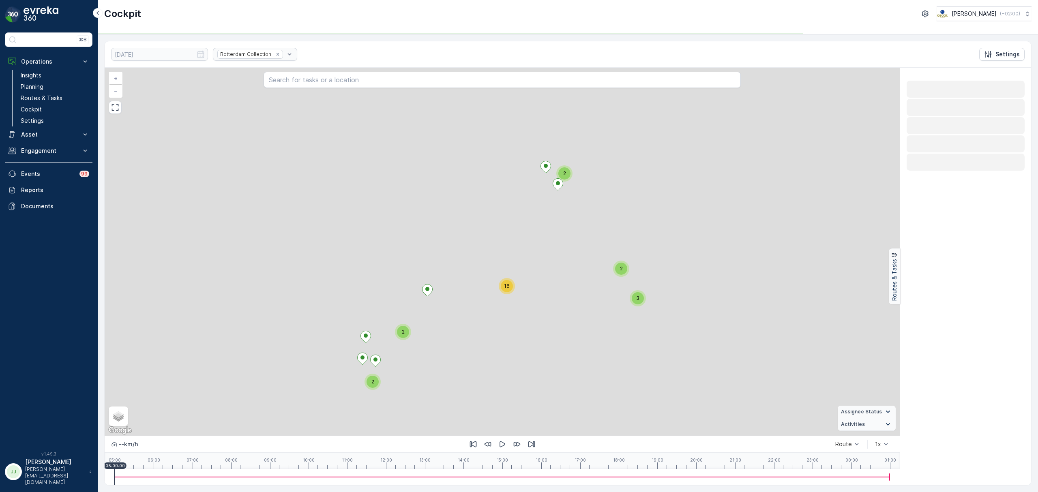
scroll to position [0, 0]
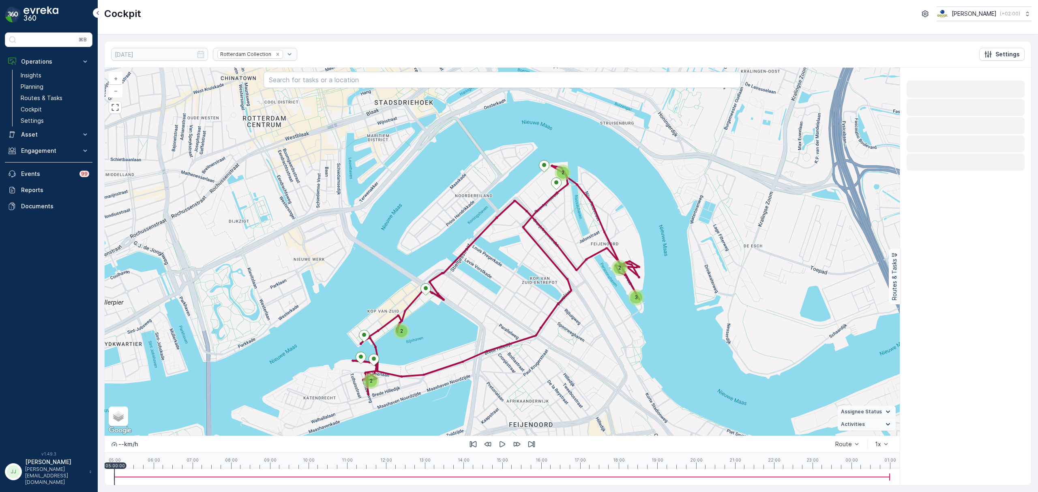
drag, startPoint x: 532, startPoint y: 271, endPoint x: 580, endPoint y: 273, distance: 47.5
click at [499, 266] on div "2 2 3 2 2 + − Satellite Roadmap Terrain Hybrid Leaflet Keyboard shortcuts Map D…" at bounding box center [502, 252] width 795 height 368
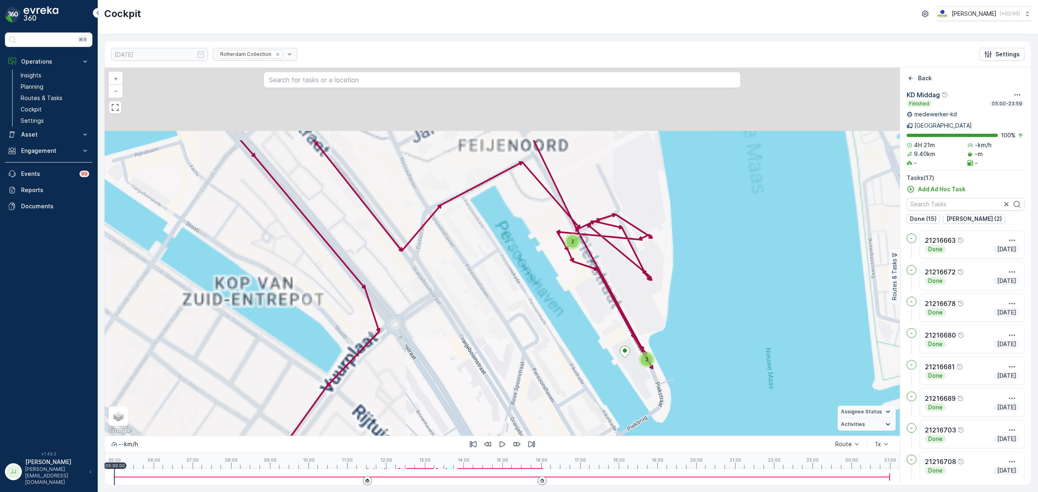
drag, startPoint x: 615, startPoint y: 223, endPoint x: 581, endPoint y: 334, distance: 116.2
click at [581, 334] on div "2 2 + − Satellite Roadmap Terrain Hybrid Leaflet Keyboard shortcuts Map Data Ma…" at bounding box center [502, 252] width 795 height 368
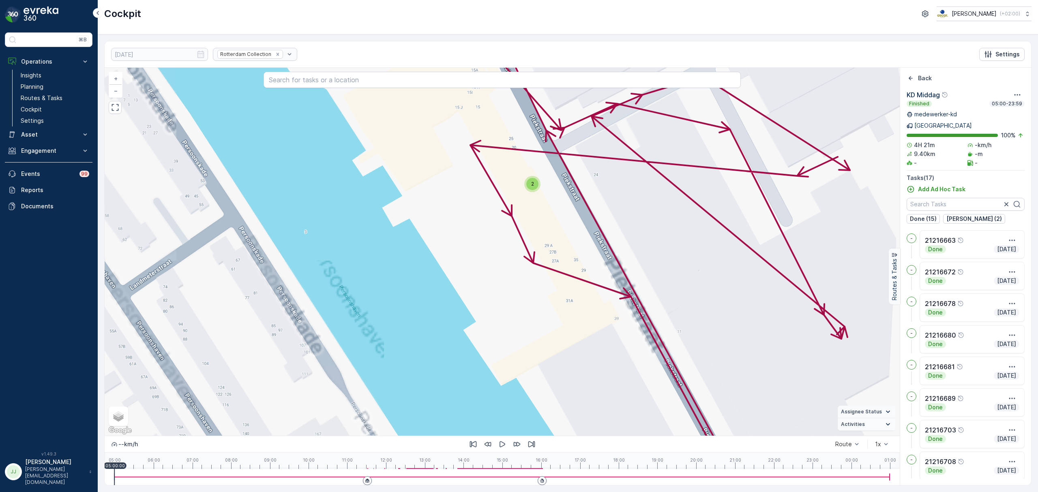
click at [534, 192] on div "2" at bounding box center [532, 184] width 16 height 16
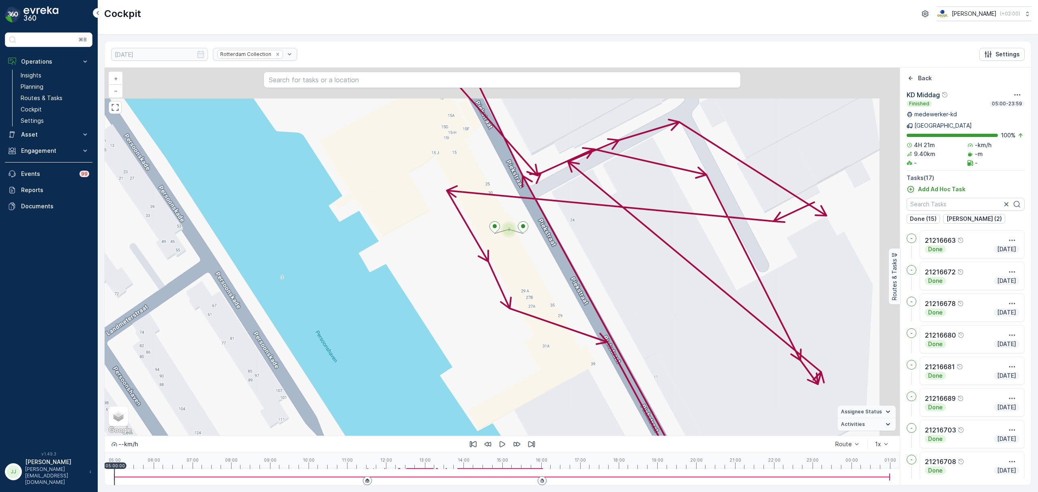
drag, startPoint x: 571, startPoint y: 233, endPoint x: 526, endPoint y: 323, distance: 101.0
click at [526, 323] on div "2 + − Satellite Roadmap Terrain Hybrid Leaflet Keyboard shortcuts Map Data Map …" at bounding box center [502, 252] width 795 height 368
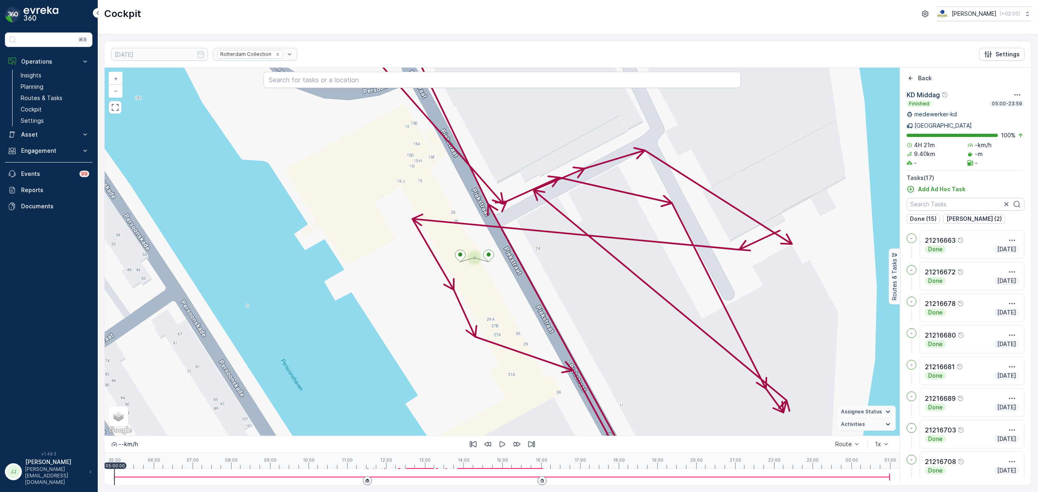
drag, startPoint x: 613, startPoint y: 316, endPoint x: 575, endPoint y: 252, distance: 75.1
click at [573, 241] on div "2 + − Satellite Roadmap Terrain Hybrid Leaflet Keyboard shortcuts Map Data Map …" at bounding box center [502, 252] width 795 height 368
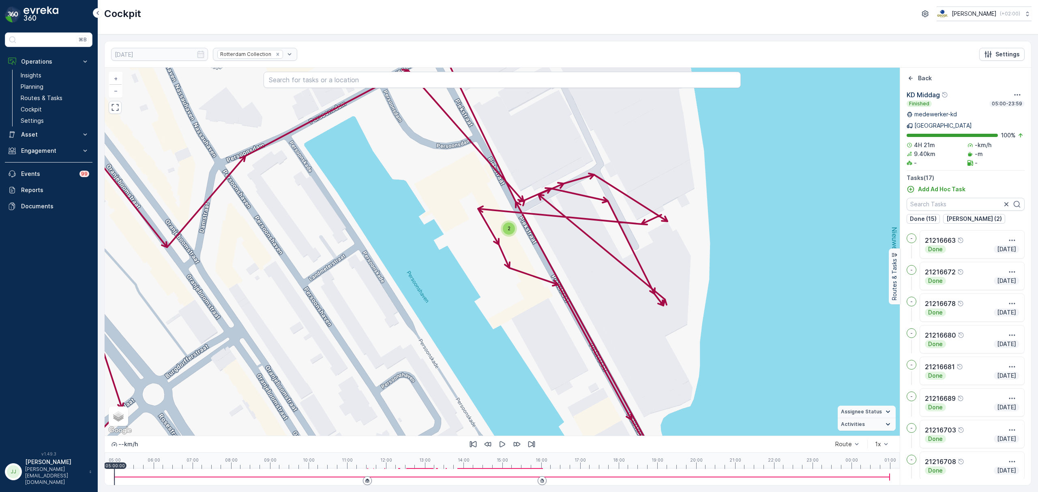
drag, startPoint x: 616, startPoint y: 307, endPoint x: 602, endPoint y: 297, distance: 18.0
click at [602, 297] on div "2 + − Satellite Roadmap Terrain Hybrid Leaflet Keyboard shortcuts Map Data Map …" at bounding box center [502, 252] width 795 height 368
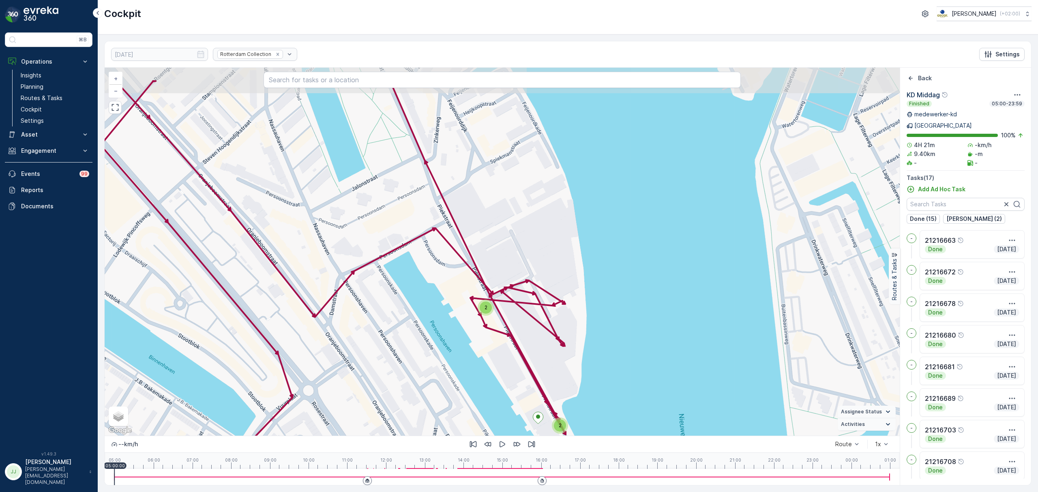
drag, startPoint x: 502, startPoint y: 338, endPoint x: 451, endPoint y: 339, distance: 50.7
click at [445, 361] on div "2 2 + − Satellite Roadmap Terrain Hybrid Leaflet Keyboard shortcuts Map Data Ma…" at bounding box center [502, 252] width 795 height 368
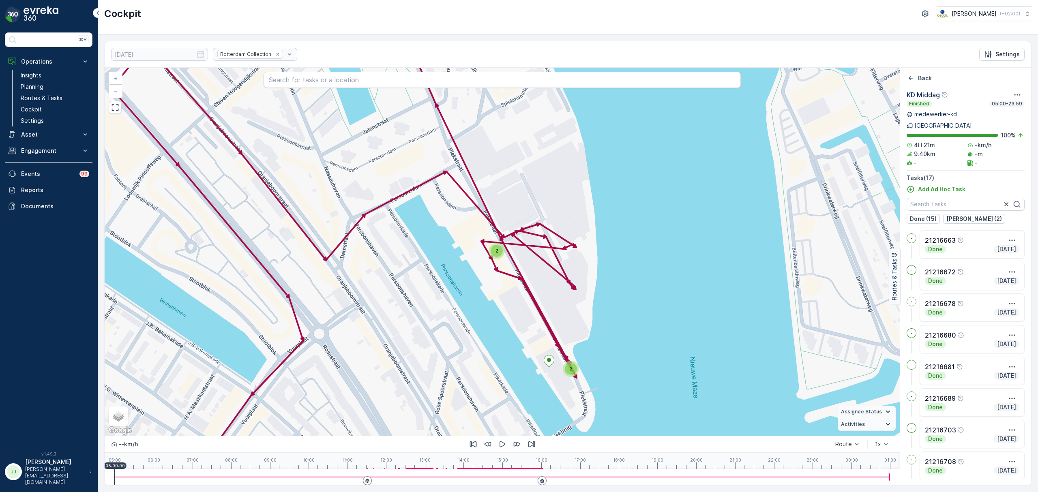
click at [500, 251] on div "2" at bounding box center [497, 251] width 12 height 12
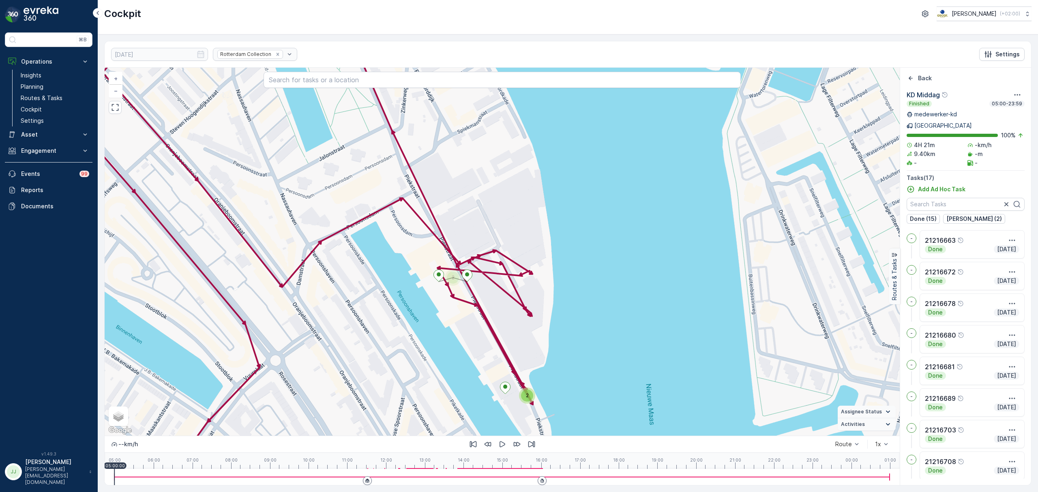
click at [415, 311] on div "2 2 + − Satellite Roadmap Terrain Hybrid Leaflet Keyboard shortcuts Map Data Ma…" at bounding box center [502, 252] width 795 height 368
drag, startPoint x: 414, startPoint y: 310, endPoint x: 390, endPoint y: 249, distance: 65.5
click at [390, 249] on div "2 2 + − Satellite Roadmap Terrain Hybrid Leaflet Keyboard shortcuts Map Data Ma…" at bounding box center [502, 252] width 795 height 368
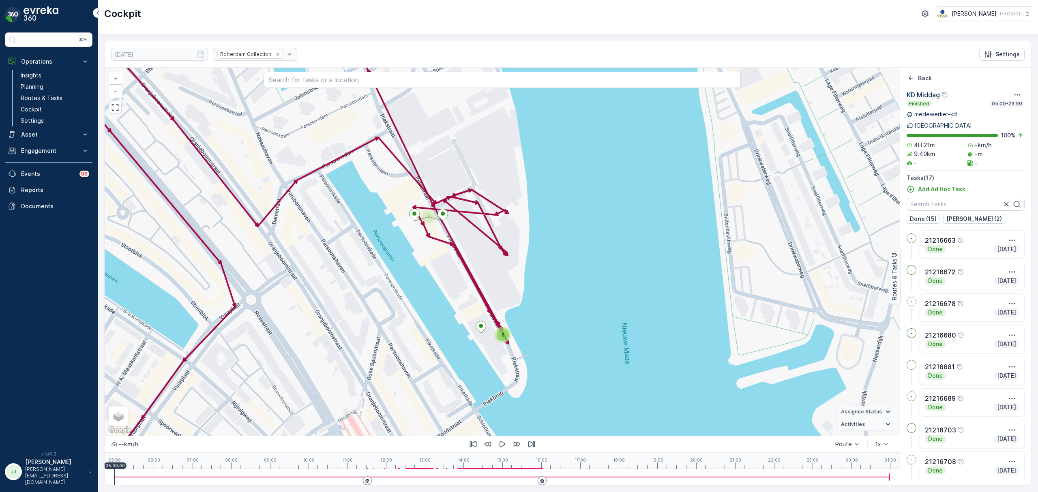
click at [506, 333] on div "2" at bounding box center [503, 335] width 12 height 12
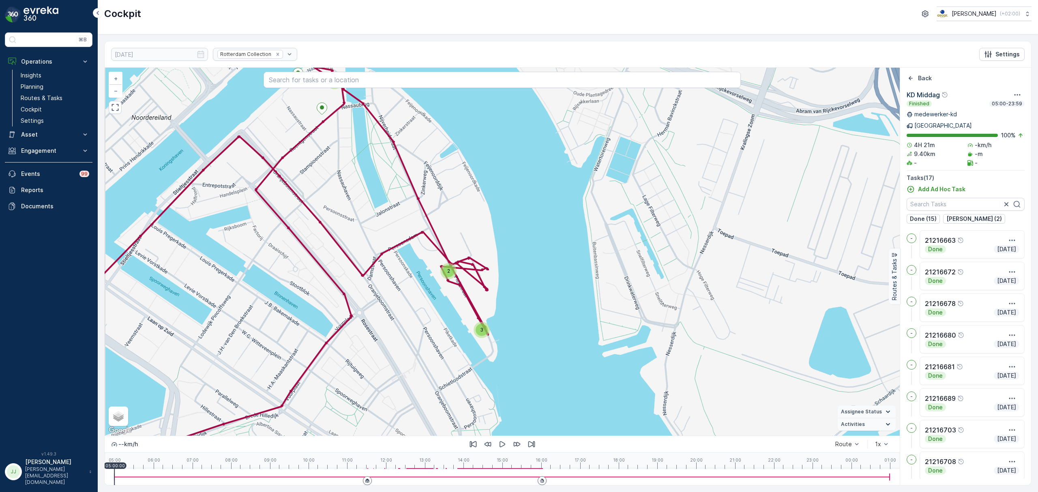
drag, startPoint x: 393, startPoint y: 286, endPoint x: 450, endPoint y: 346, distance: 82.6
click at [454, 355] on div "2 3 2 2 2 + − Satellite Roadmap Terrain Hybrid Leaflet Keyboard shortcuts Map D…" at bounding box center [502, 252] width 795 height 368
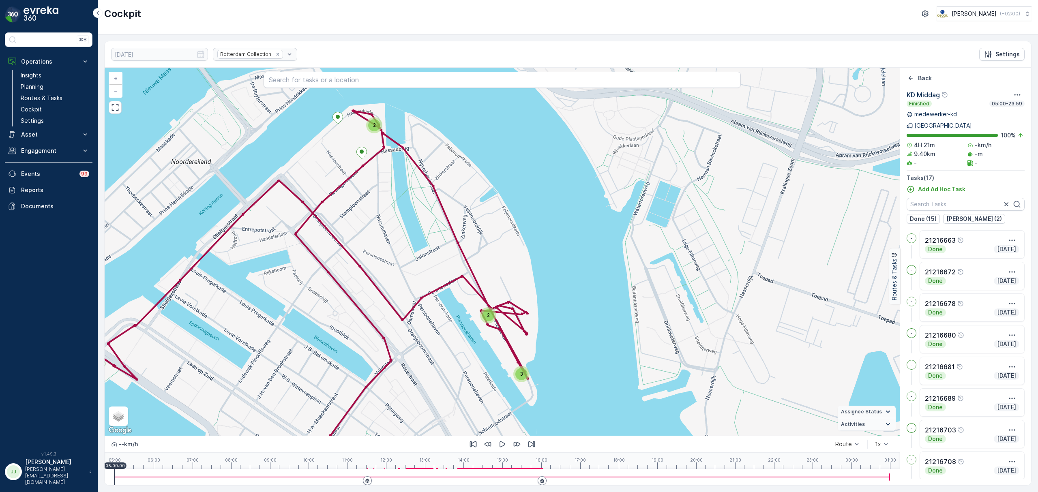
drag, startPoint x: 390, startPoint y: 248, endPoint x: 428, endPoint y: 301, distance: 65.3
click at [428, 301] on div "2 3 2 2 2 + − Satellite Roadmap Terrain Hybrid Leaflet Keyboard shortcuts Map D…" at bounding box center [502, 252] width 795 height 368
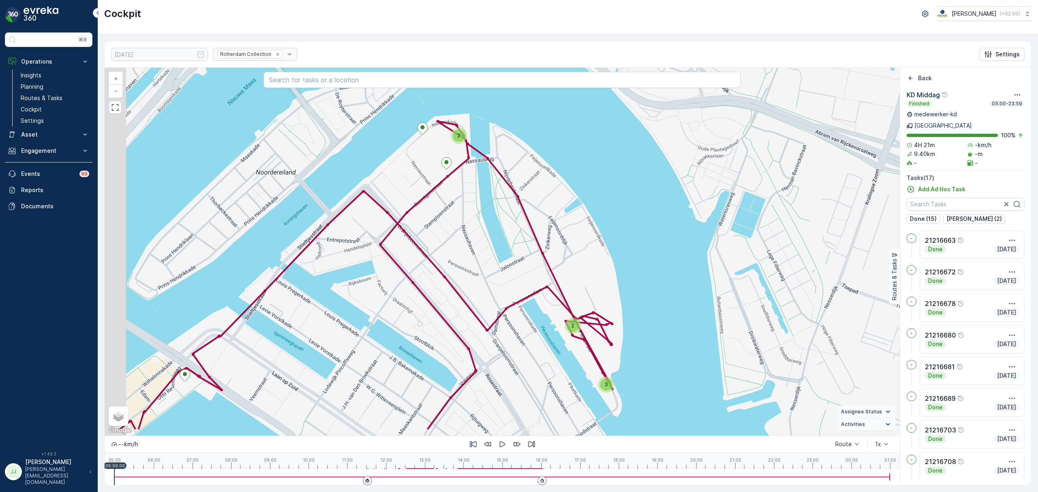
drag, startPoint x: 428, startPoint y: 301, endPoint x: 476, endPoint y: 258, distance: 63.8
click at [476, 258] on div "2 3 2 2 2 + − Satellite Roadmap Terrain Hybrid Leaflet Keyboard shortcuts Map D…" at bounding box center [502, 252] width 795 height 368
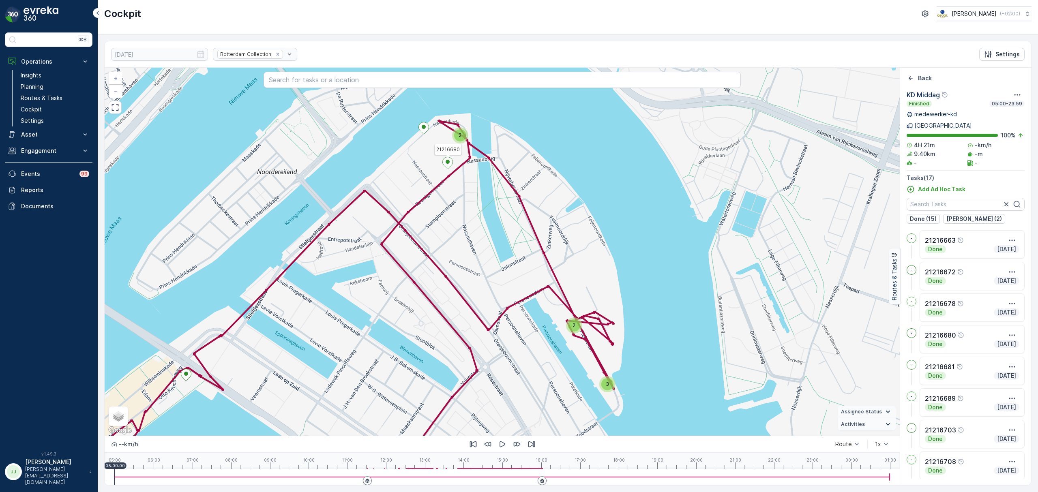
click at [446, 161] on icon at bounding box center [447, 163] width 10 height 12
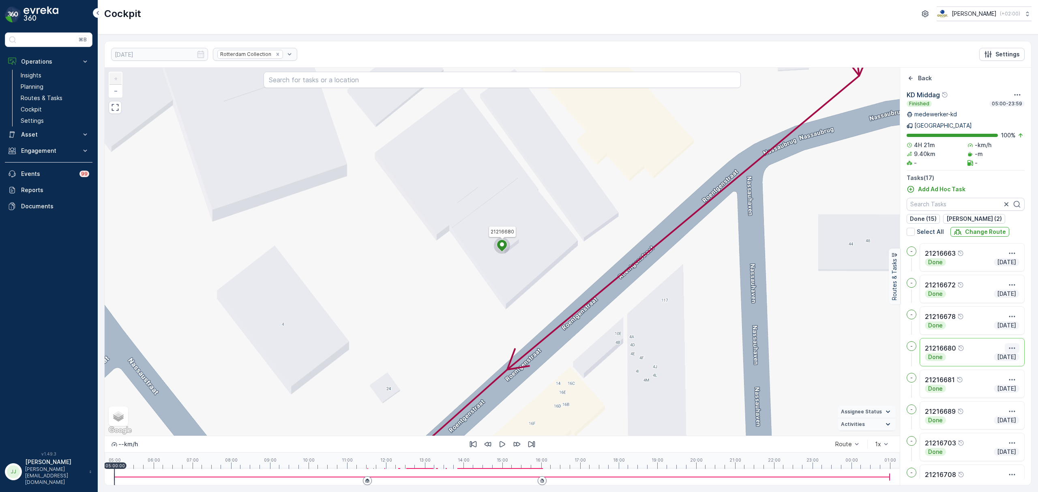
click at [1012, 348] on icon "button" at bounding box center [1012, 348] width 6 height 1
click at [1007, 356] on span "See More Details" at bounding box center [997, 360] width 47 height 8
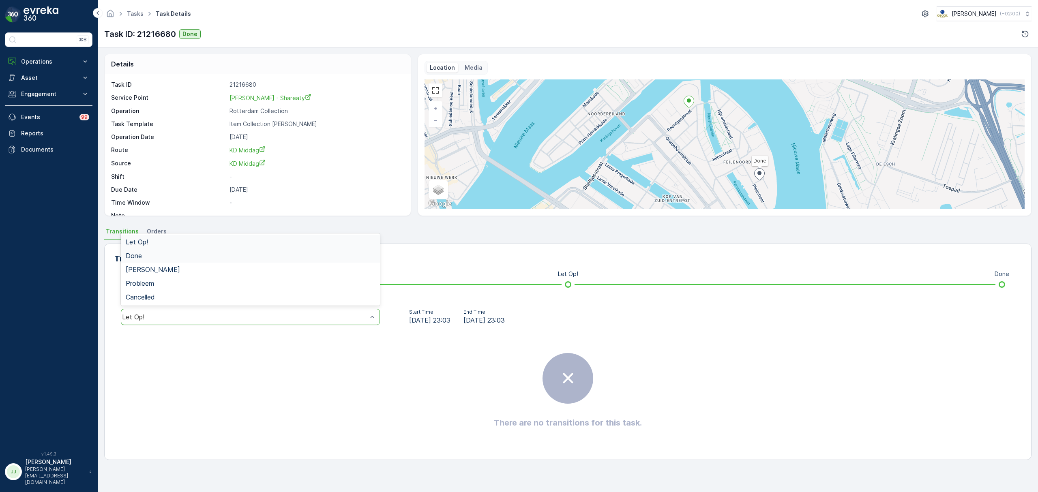
click at [162, 259] on div "Done" at bounding box center [250, 255] width 249 height 7
